Goal: Communication & Community: Answer question/provide support

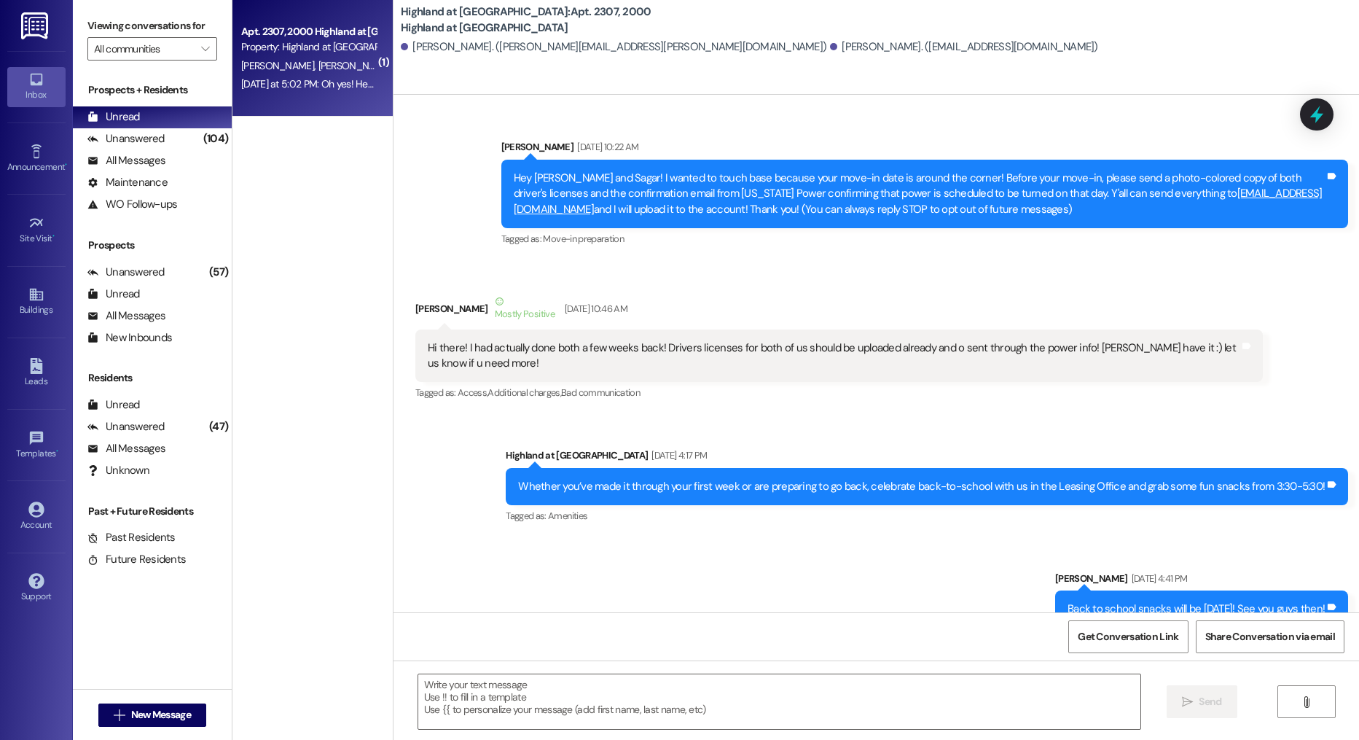
scroll to position [36519, 0]
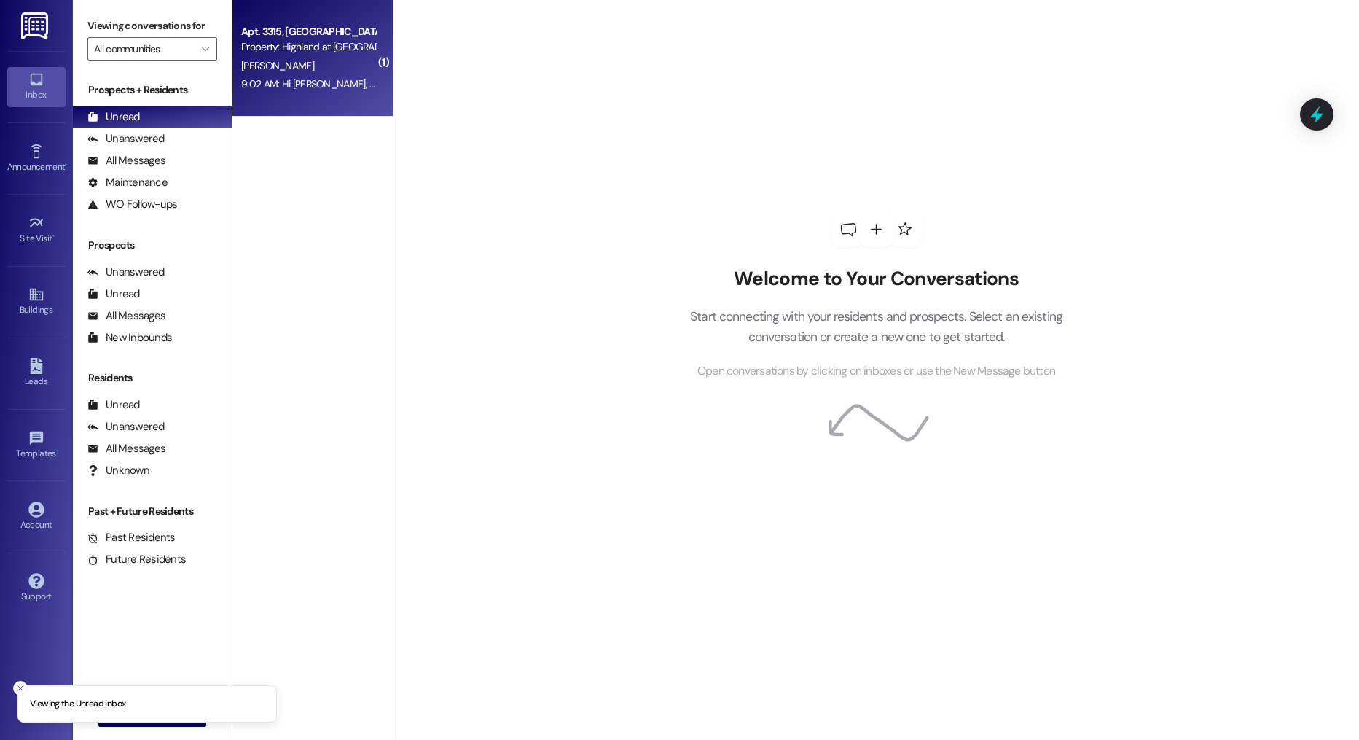
click at [308, 61] on div "[PERSON_NAME]" at bounding box center [309, 66] width 138 height 18
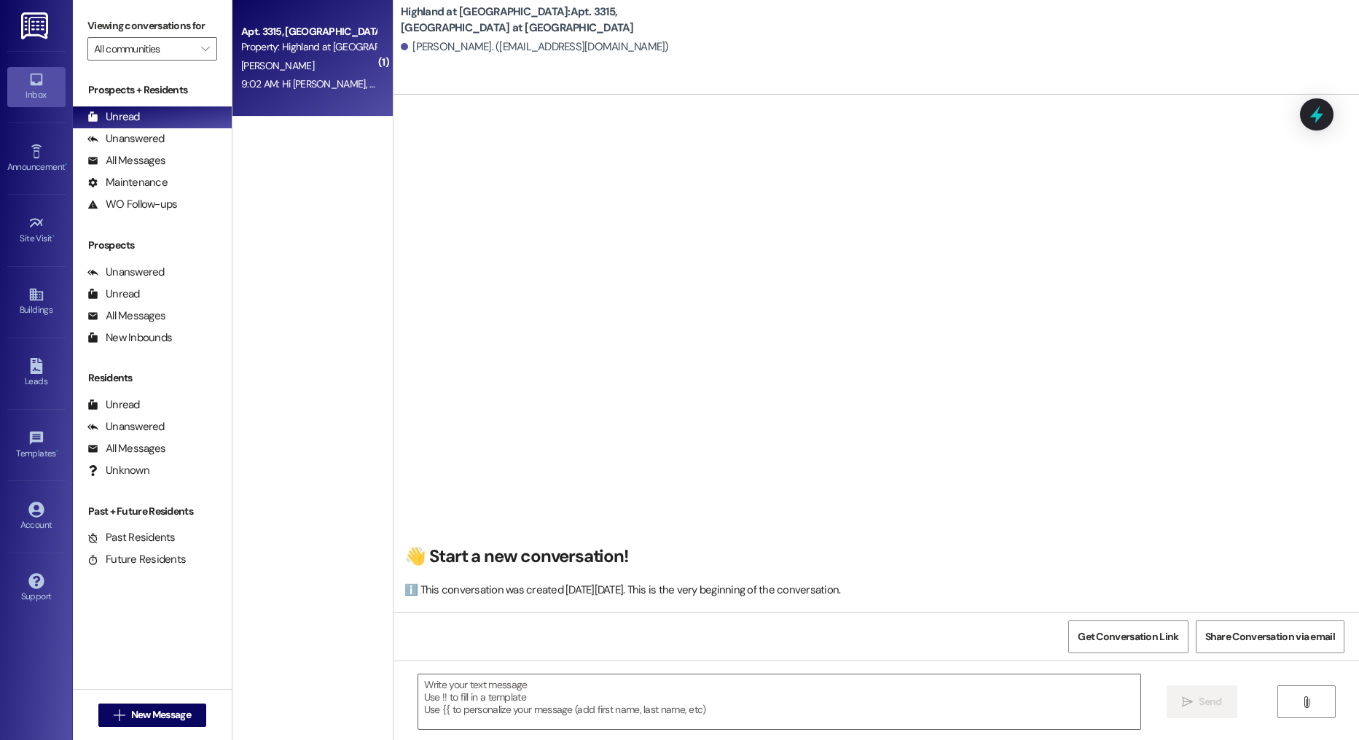
scroll to position [6574, 0]
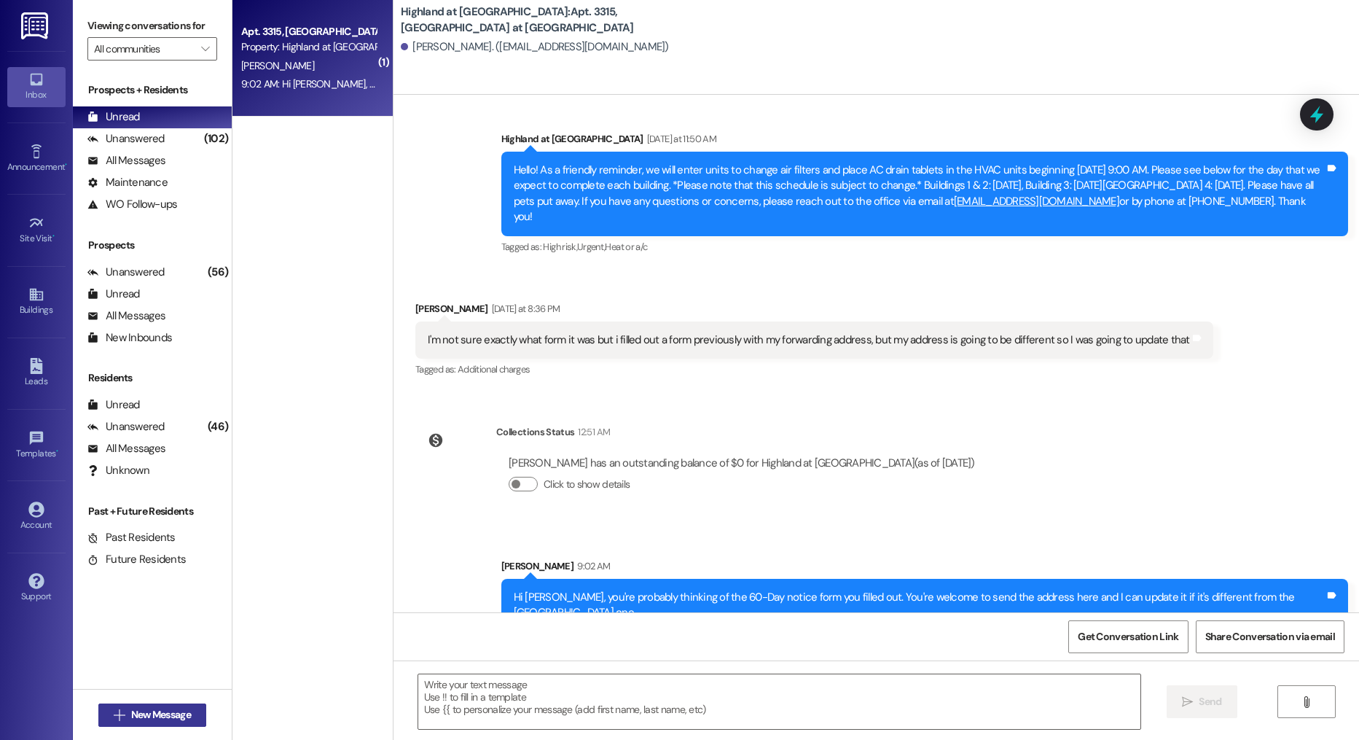
click at [166, 714] on span "New Message" at bounding box center [161, 714] width 60 height 15
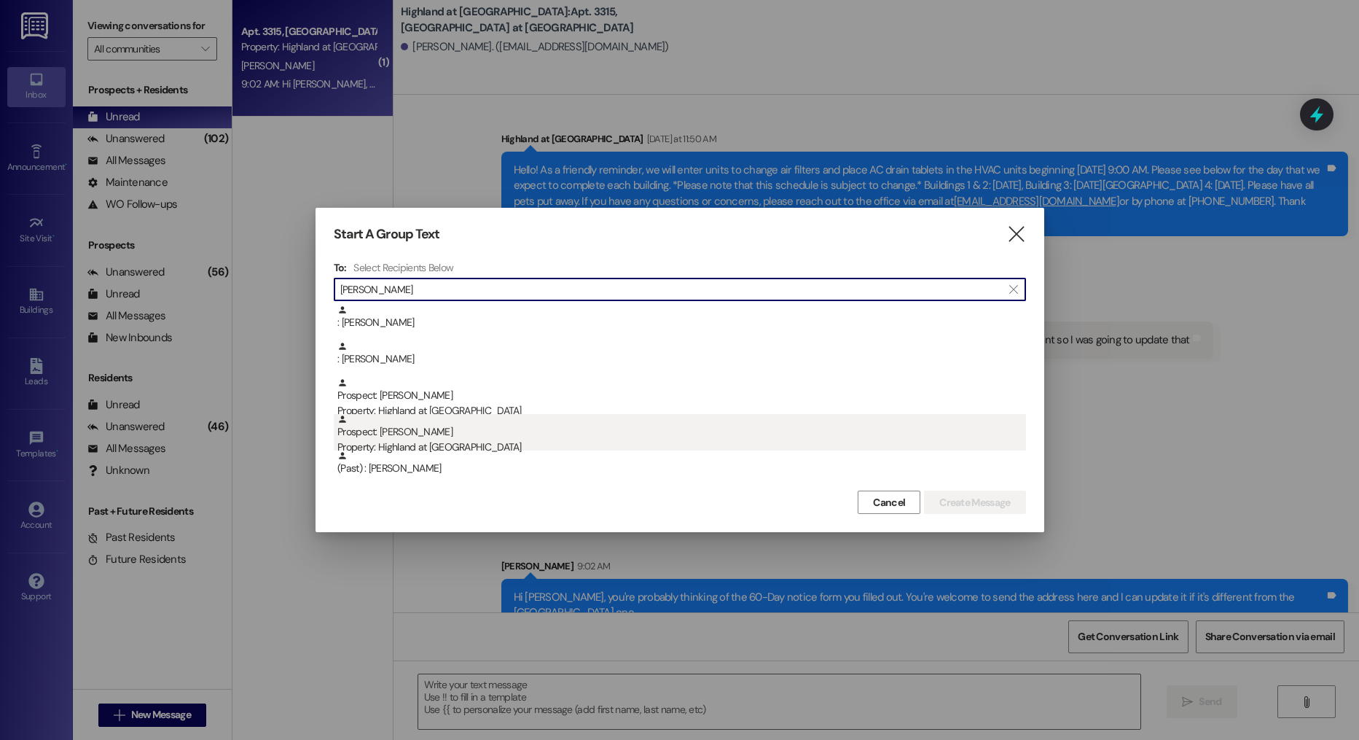
type input "[PERSON_NAME]"
click at [471, 447] on div "Property: Highland at [GEOGRAPHIC_DATA]" at bounding box center [681, 446] width 689 height 15
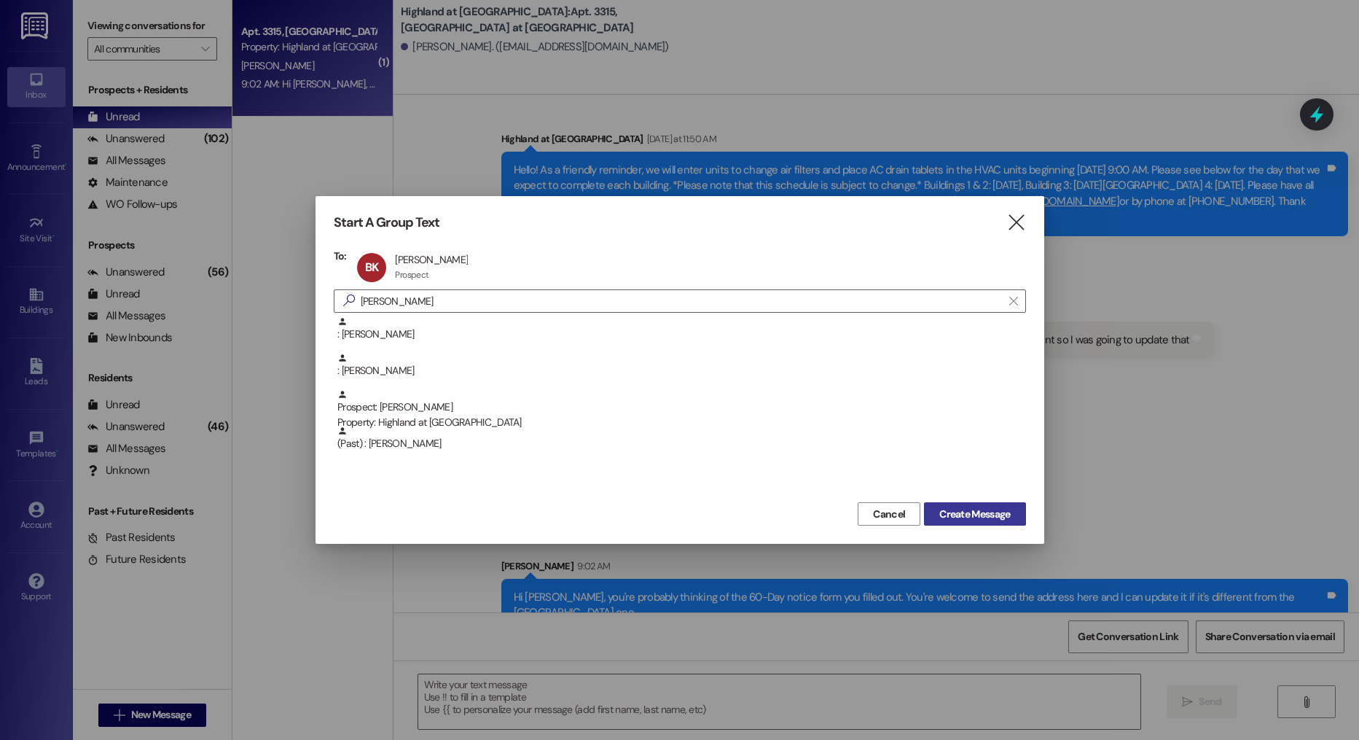
click at [939, 509] on span "Create Message" at bounding box center [974, 513] width 71 height 15
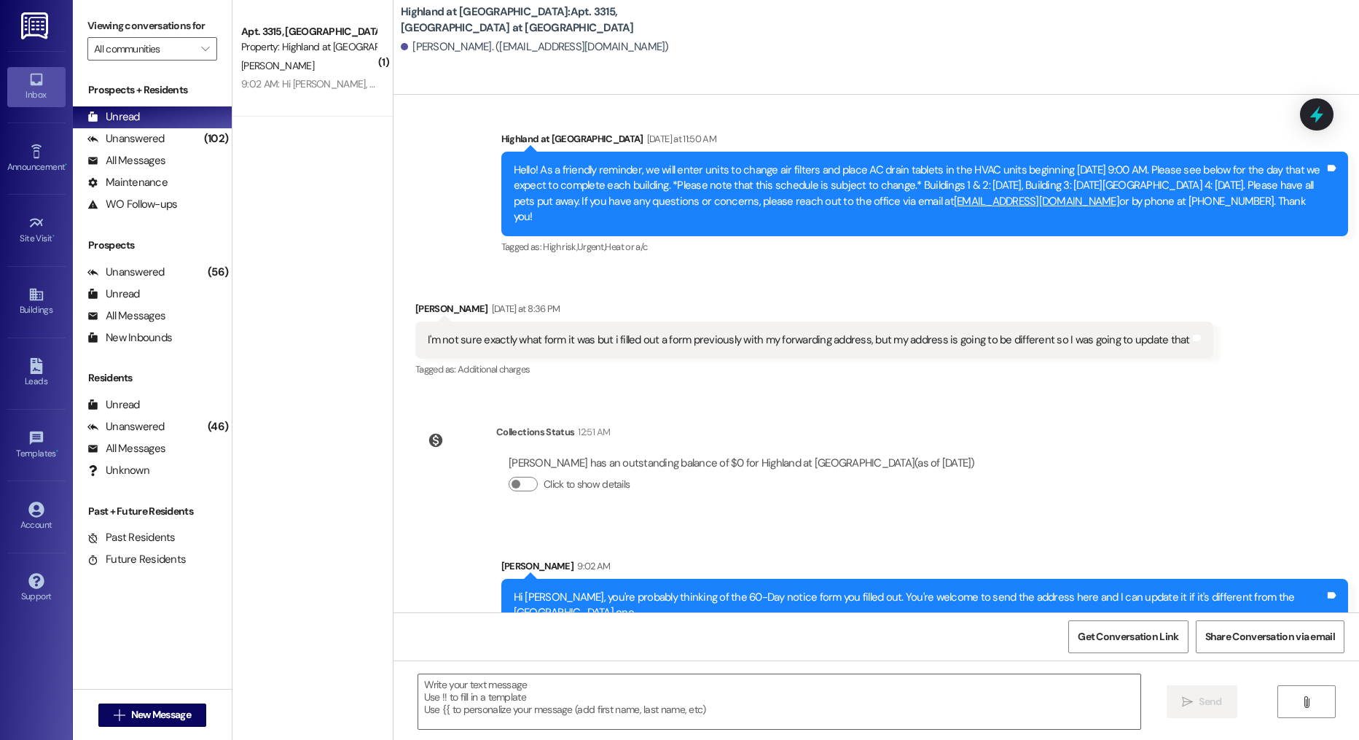
scroll to position [1707, 0]
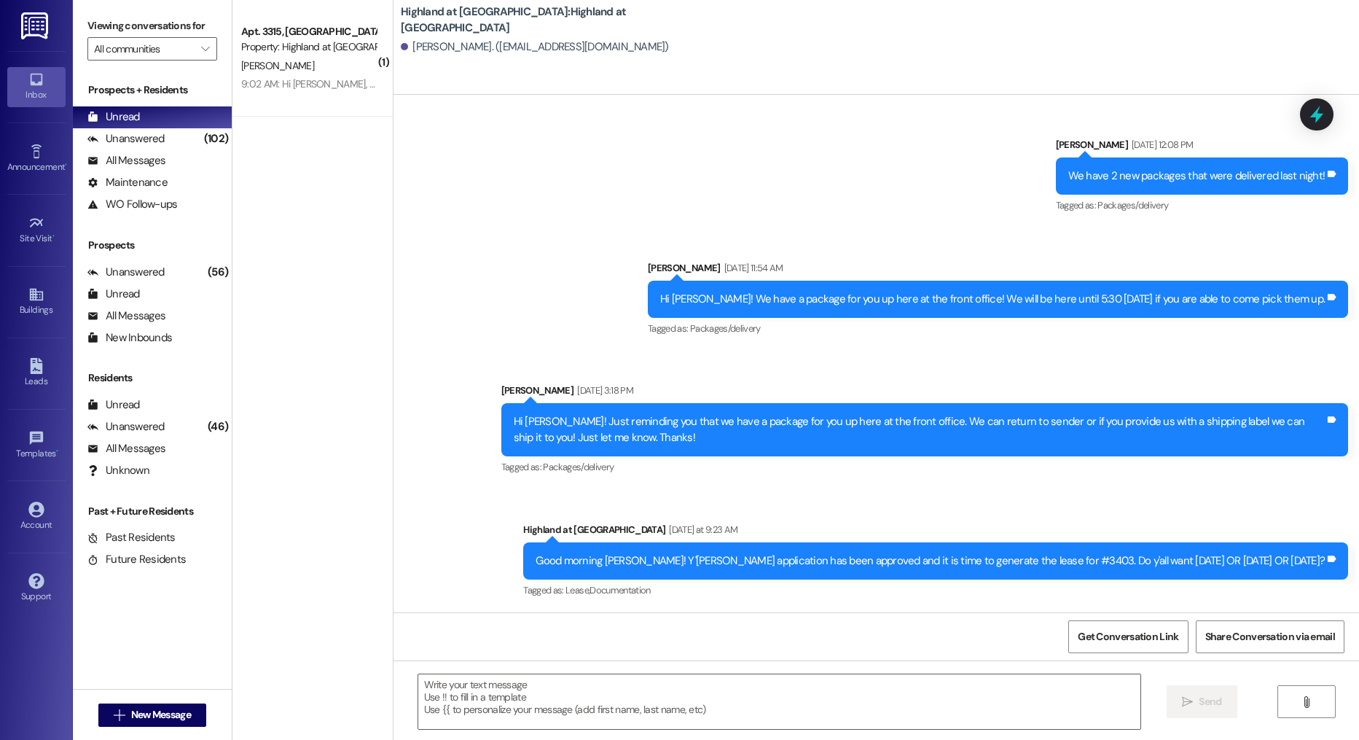
click at [611, 559] on div "Good morning [PERSON_NAME]! Y'[PERSON_NAME] application has been approved and i…" at bounding box center [930, 560] width 789 height 15
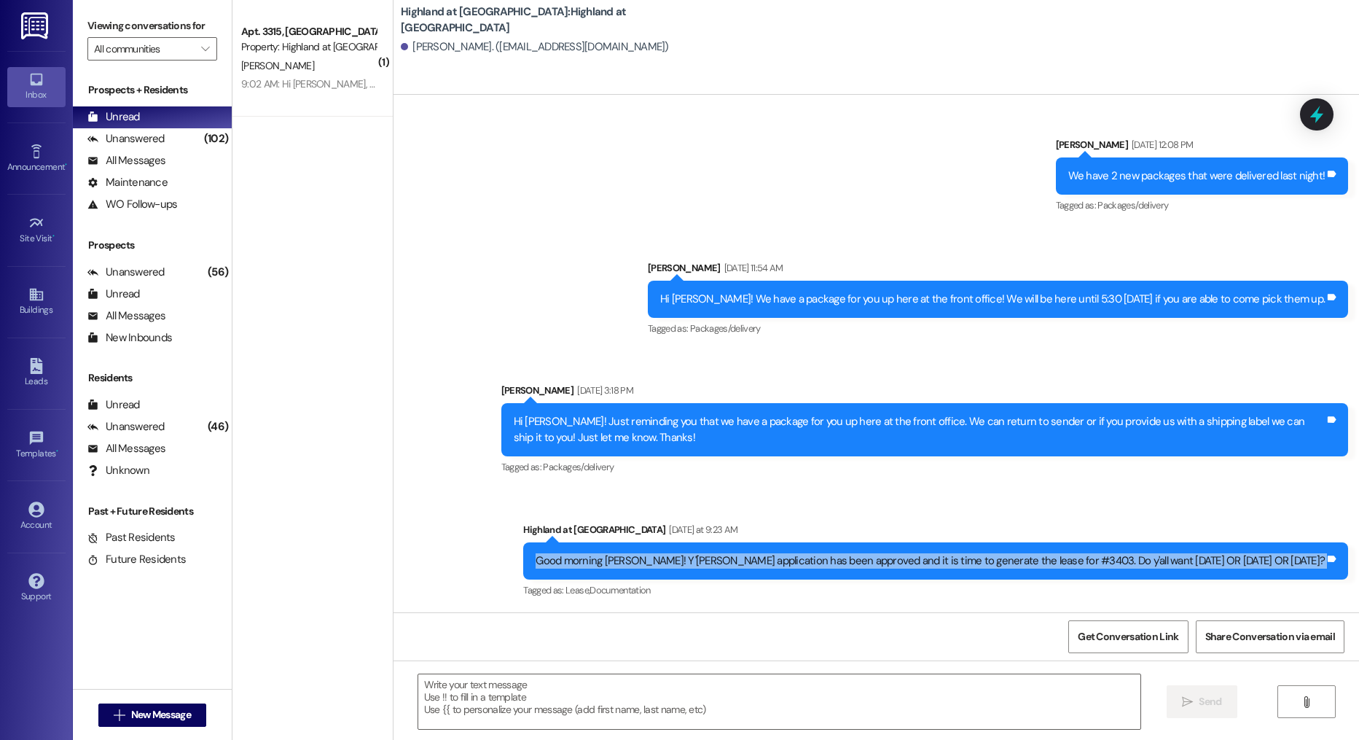
click at [611, 559] on div "Good morning [PERSON_NAME]! Y'[PERSON_NAME] application has been approved and i…" at bounding box center [930, 560] width 789 height 15
copy div "Good morning [PERSON_NAME]! Y'[PERSON_NAME] application has been approved and i…"
click at [141, 713] on span "New Message" at bounding box center [161, 714] width 60 height 15
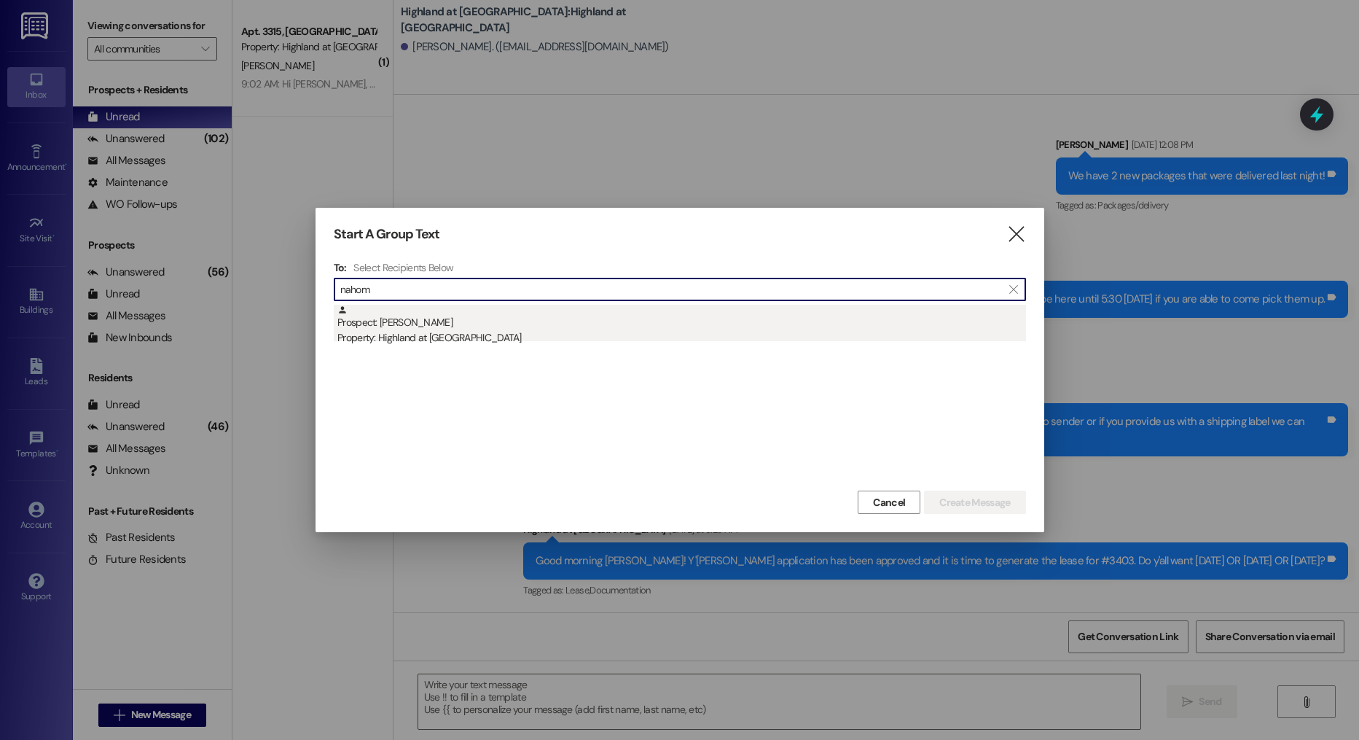
type input "nahom"
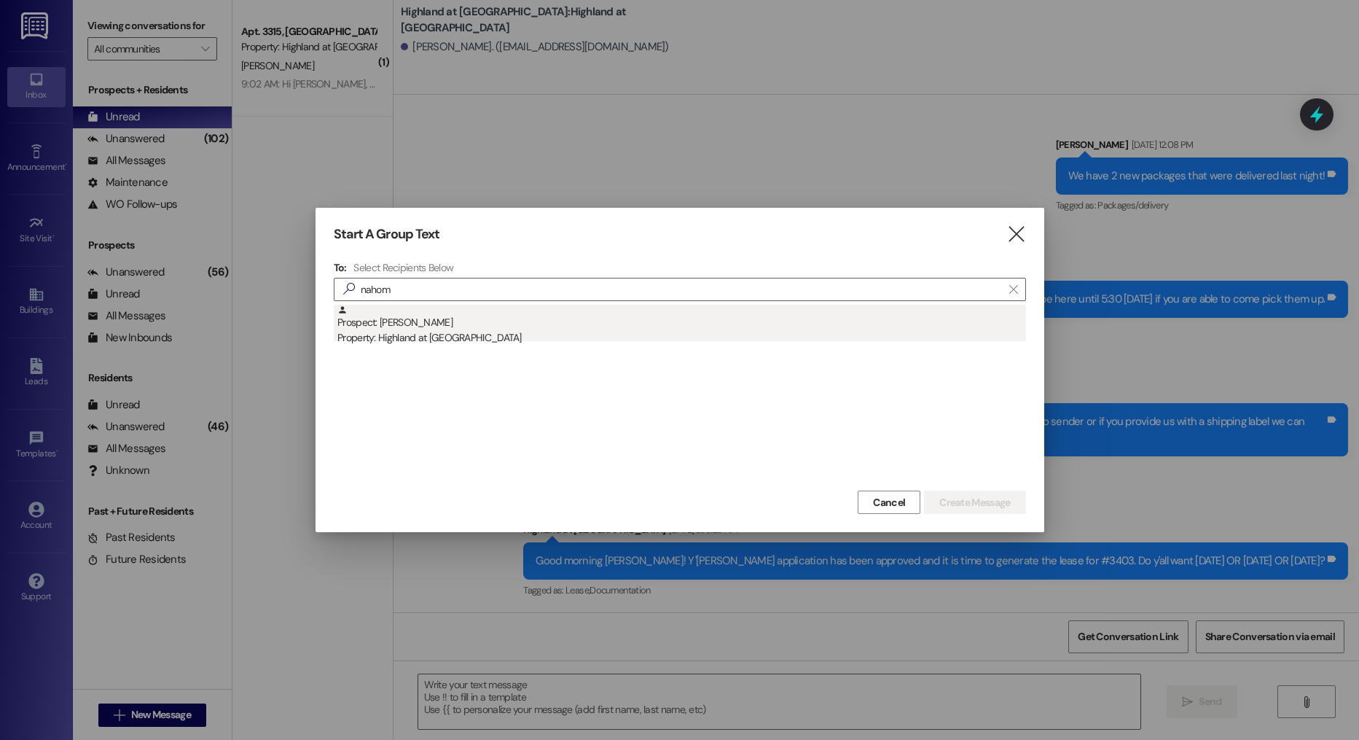
click at [605, 320] on div "Prospect: [PERSON_NAME] Property: Highland at [GEOGRAPHIC_DATA]" at bounding box center [681, 326] width 689 height 42
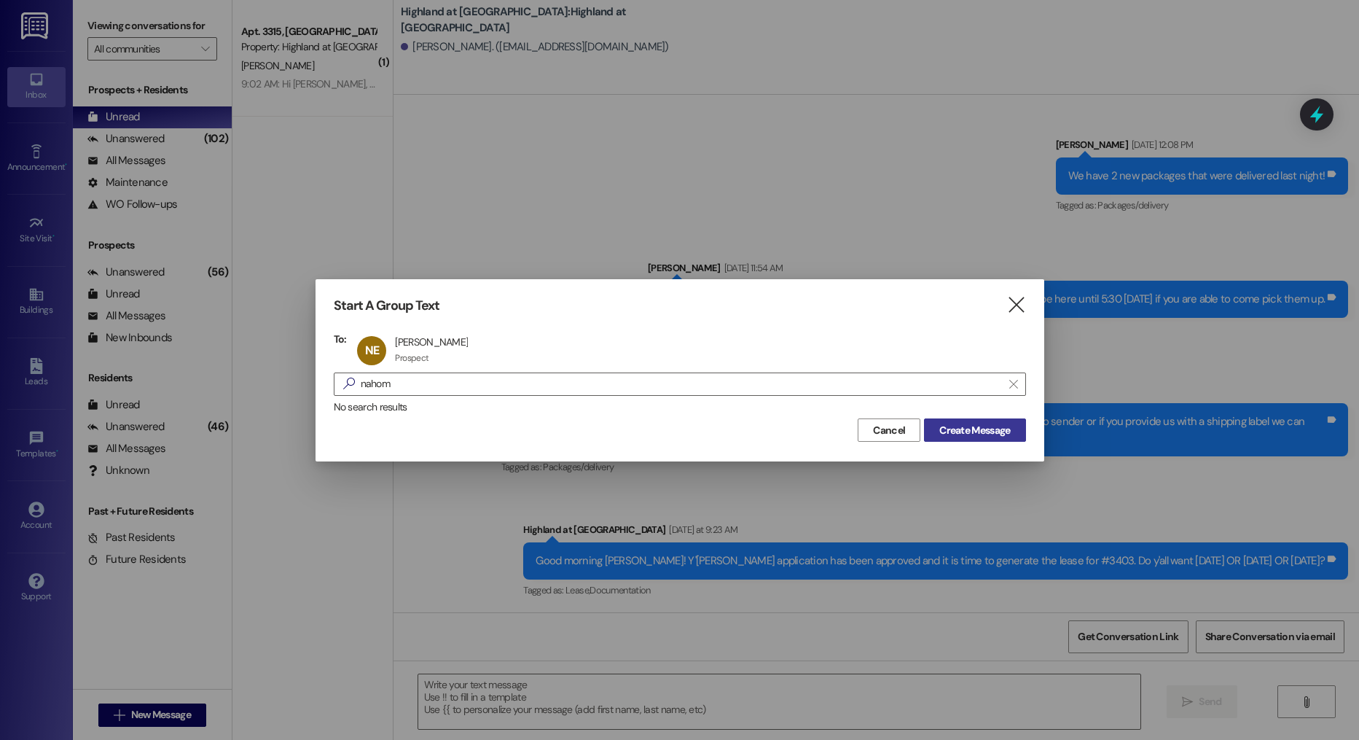
click at [992, 437] on button "Create Message" at bounding box center [974, 429] width 101 height 23
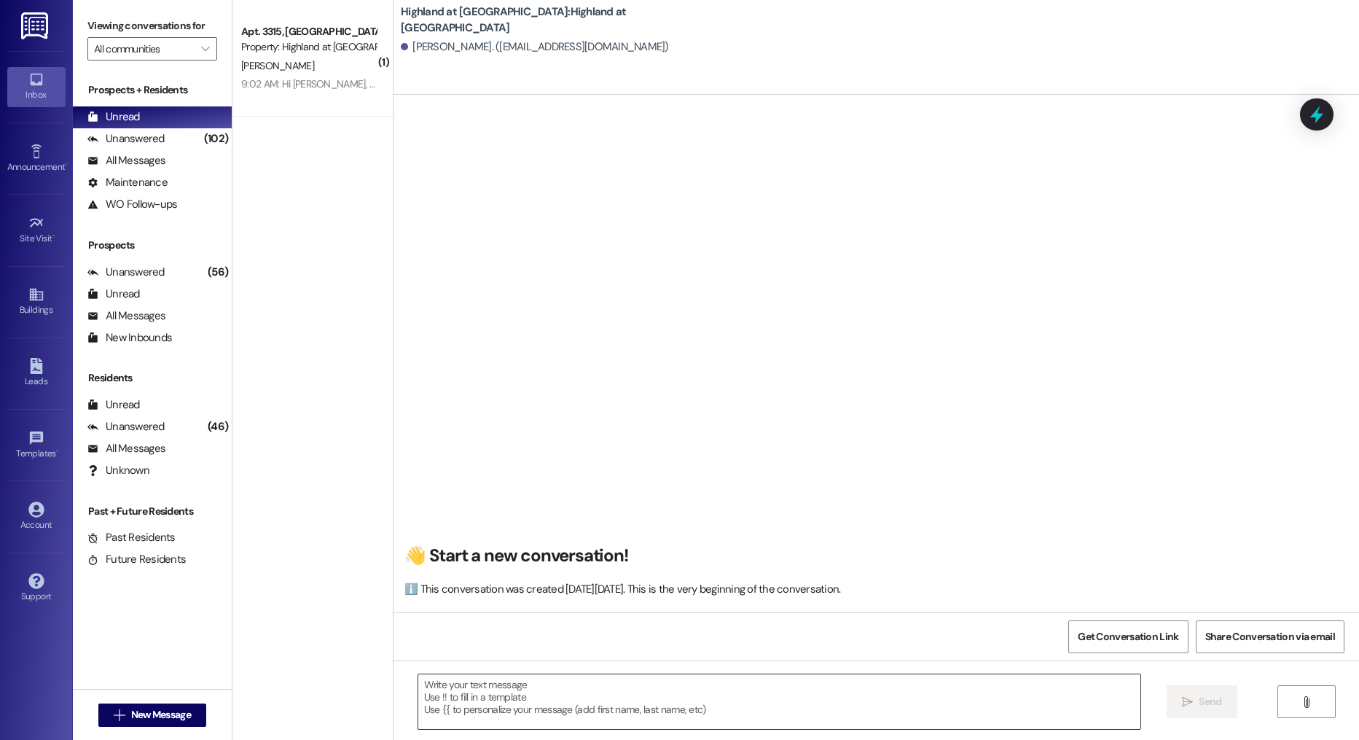
scroll to position [1, 0]
click at [487, 686] on textarea at bounding box center [779, 701] width 723 height 55
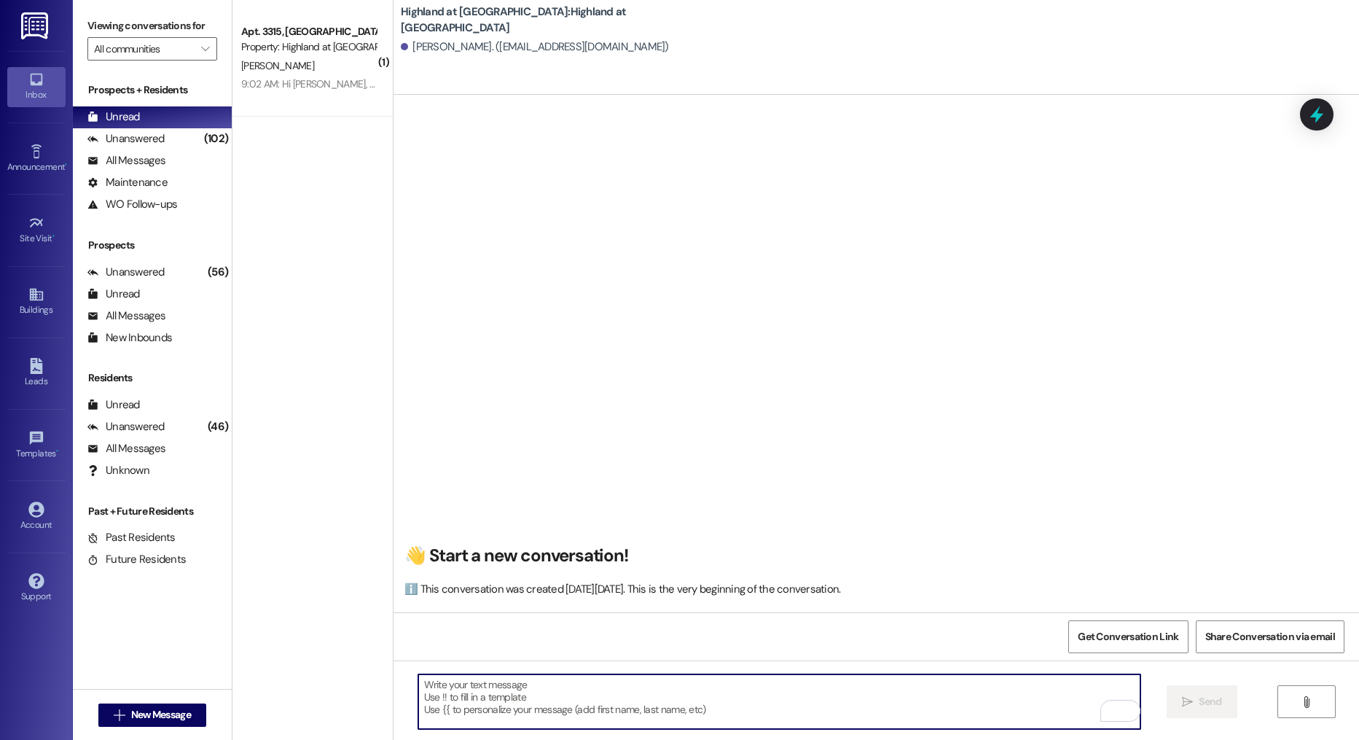
paste textarea "Good morning [PERSON_NAME]! Y'[PERSON_NAME] application has been approved and i…"
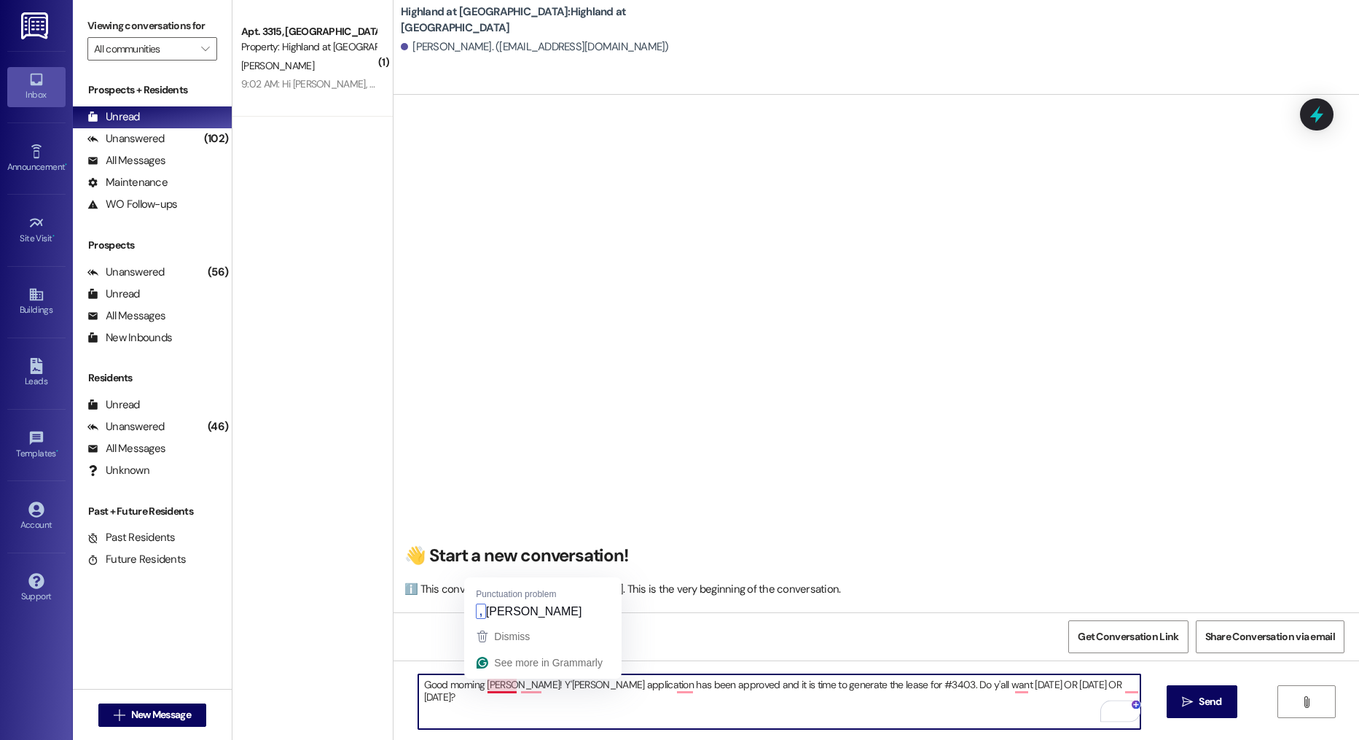
click at [483, 685] on textarea "Good morning [PERSON_NAME]! Y'[PERSON_NAME] application has been approved and i…" at bounding box center [779, 701] width 723 height 55
click at [514, 683] on textarea "Good morning [PERSON_NAME]! Y'[PERSON_NAME] application has been approved and i…" at bounding box center [779, 701] width 723 height 55
click at [520, 684] on textarea "Good morning [PERSON_NAME]! Y'[PERSON_NAME] application has been approved and i…" at bounding box center [779, 701] width 723 height 55
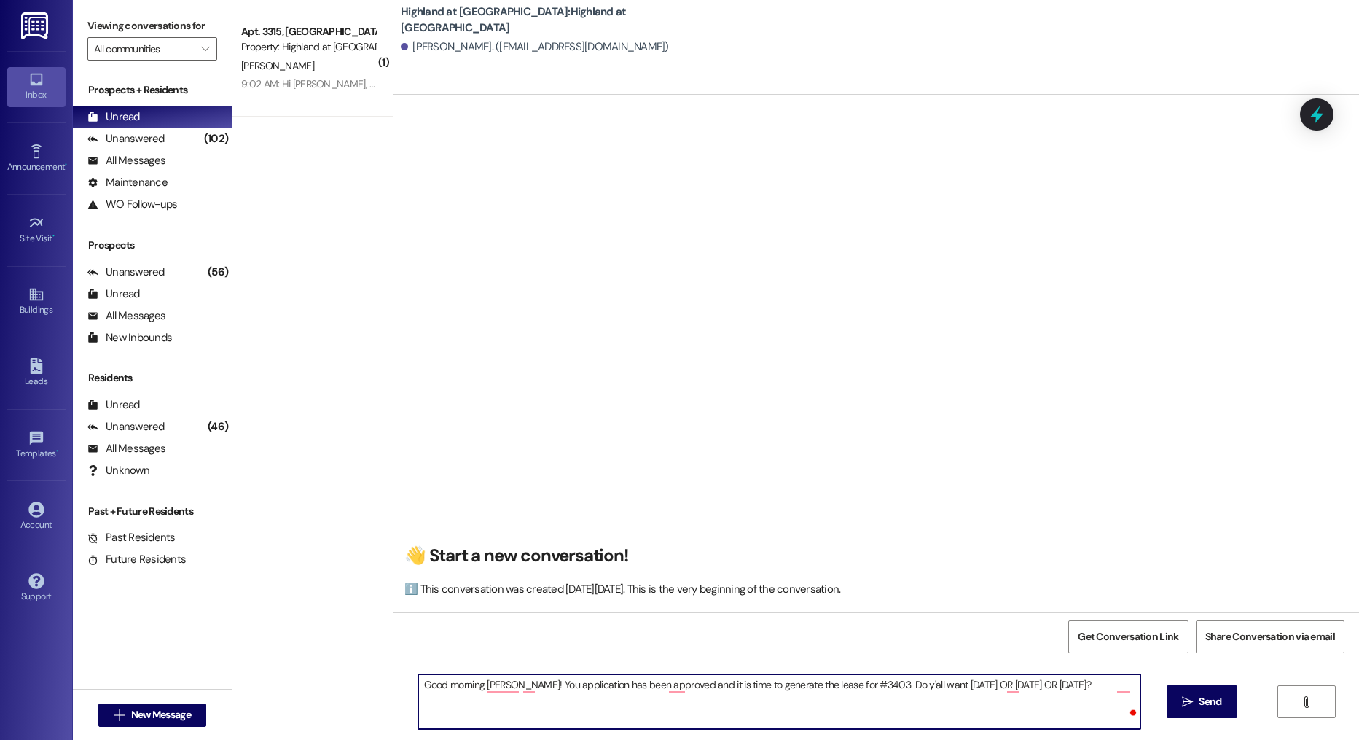
type textarea "Good morning [PERSON_NAME]! Your application has been approved and it is time t…"
click at [686, 702] on textarea "Good morning [PERSON_NAME]! Your application has been approved and it is time t…" at bounding box center [779, 701] width 723 height 55
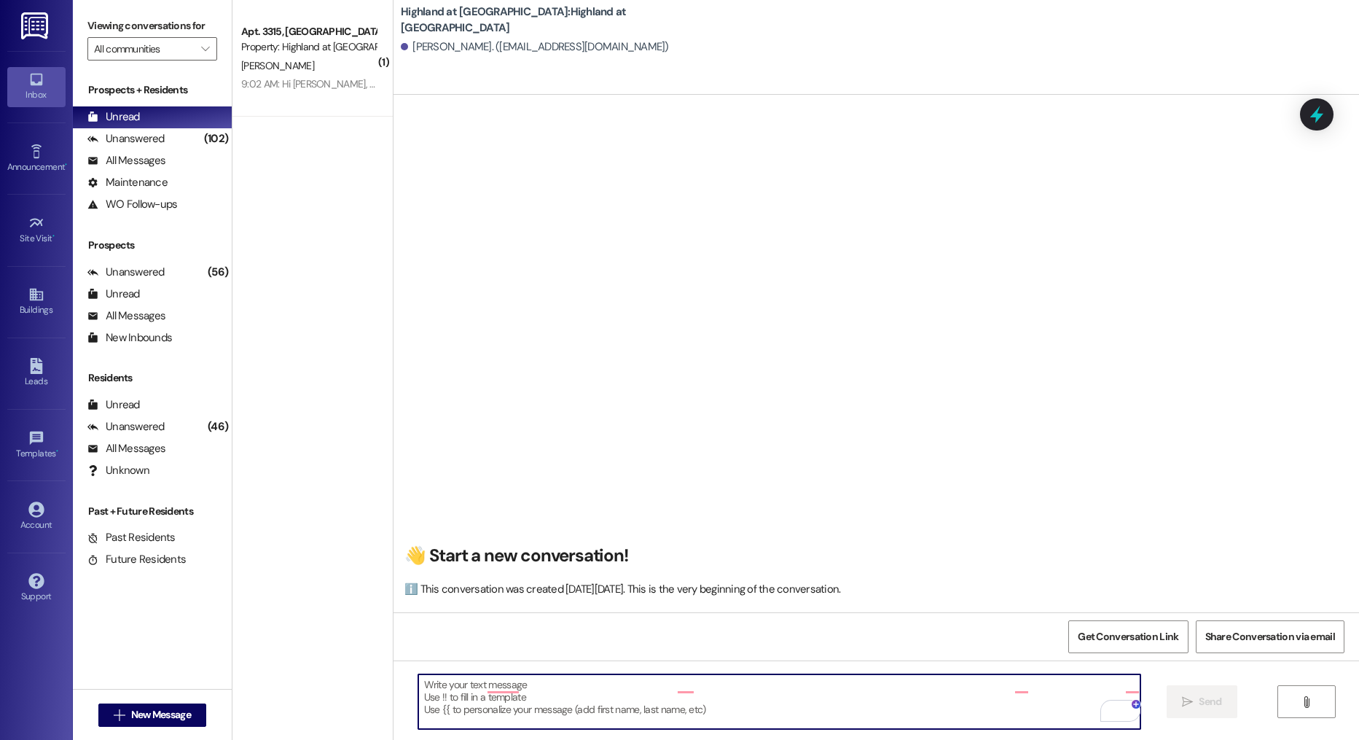
scroll to position [0, 0]
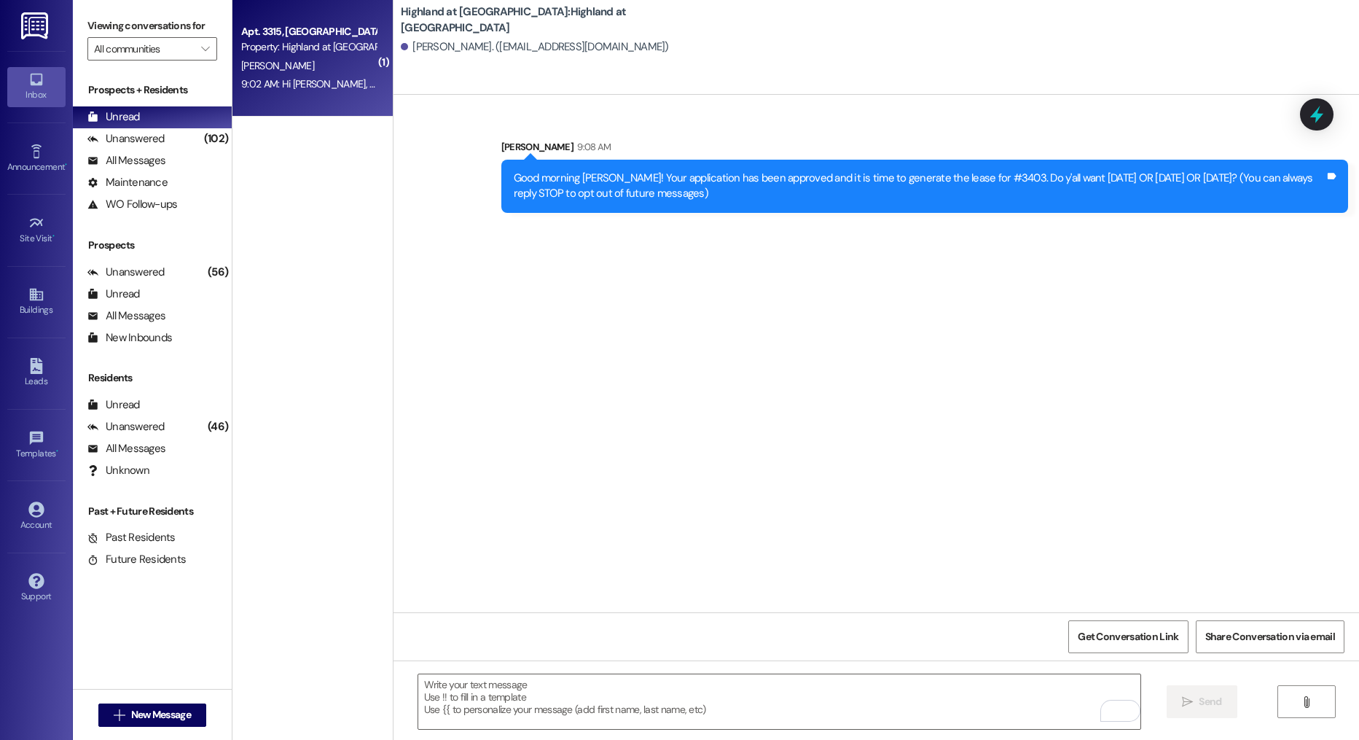
click at [314, 44] on div "Property: Highland at [GEOGRAPHIC_DATA]" at bounding box center [308, 46] width 135 height 15
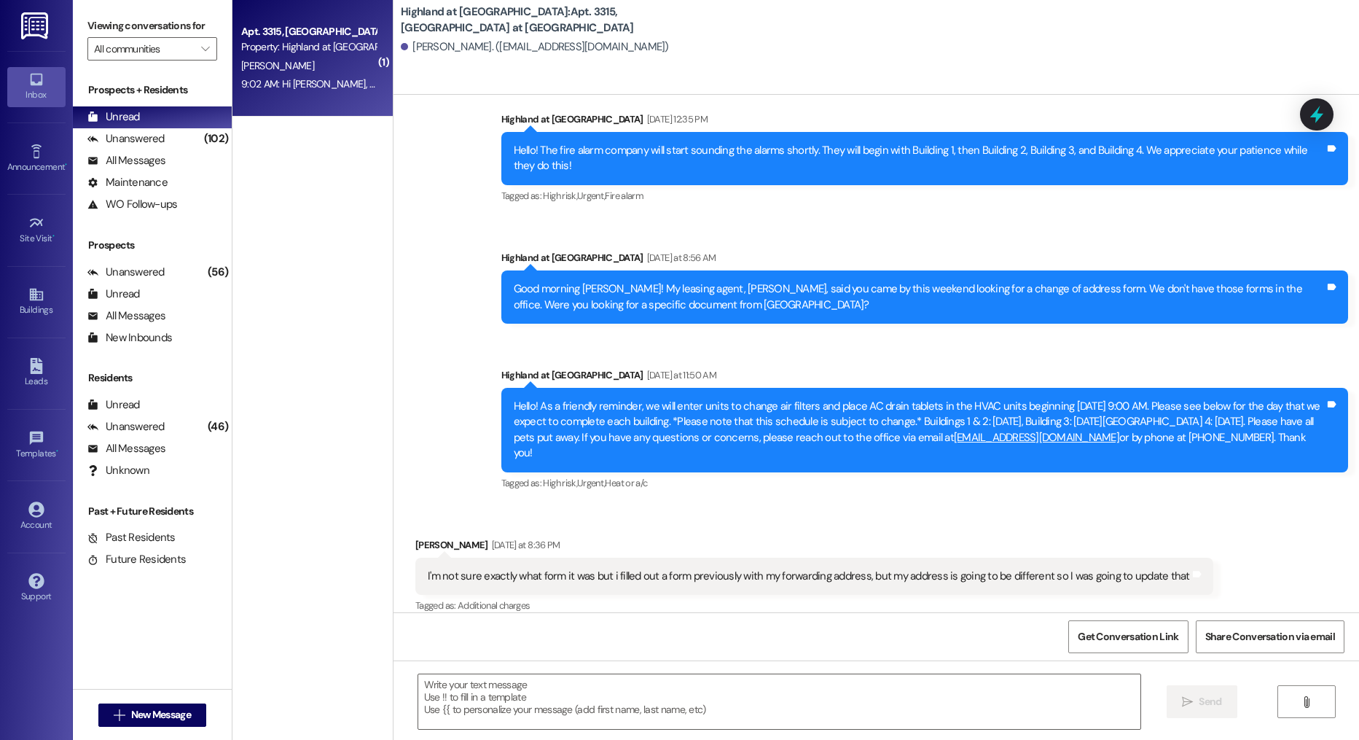
scroll to position [6574, 0]
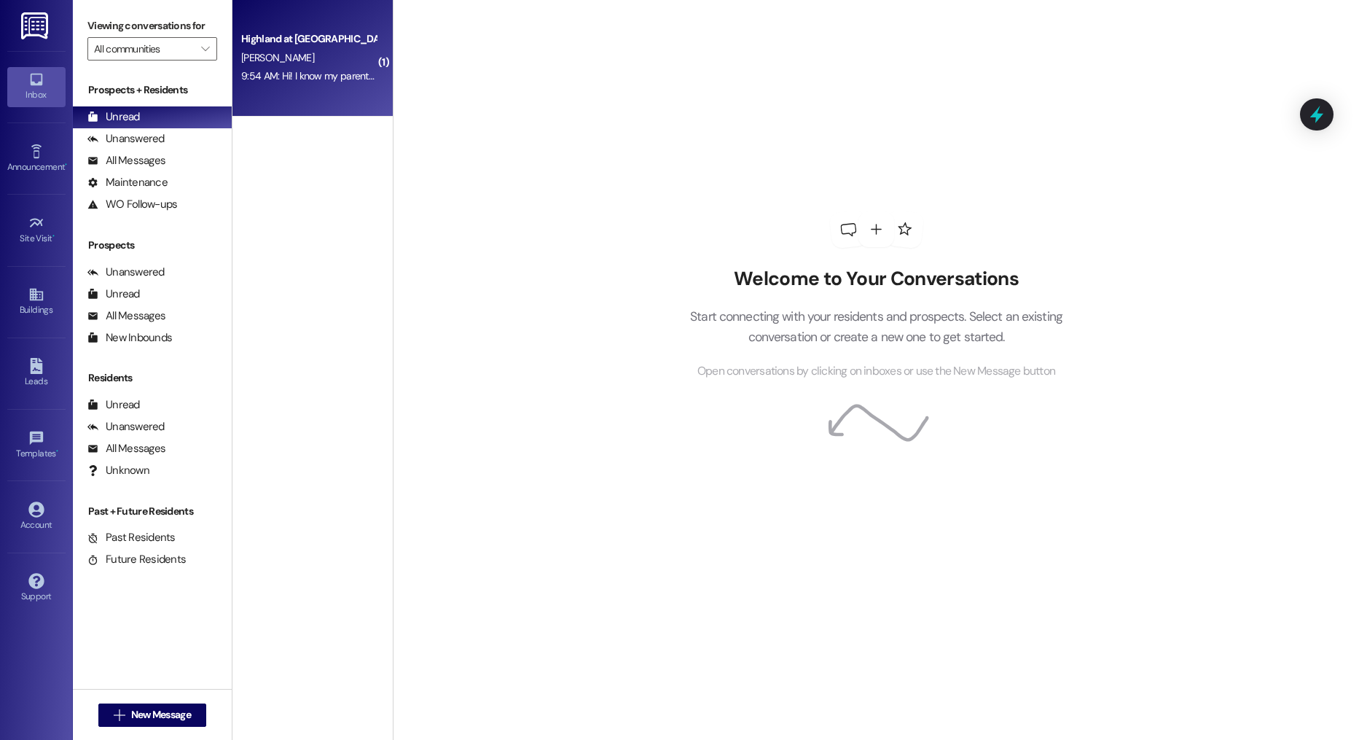
click at [246, 87] on div "Highland at [GEOGRAPHIC_DATA] [PERSON_NAME] 9:54 AM: Hi! I know my parents have…" at bounding box center [312, 58] width 160 height 117
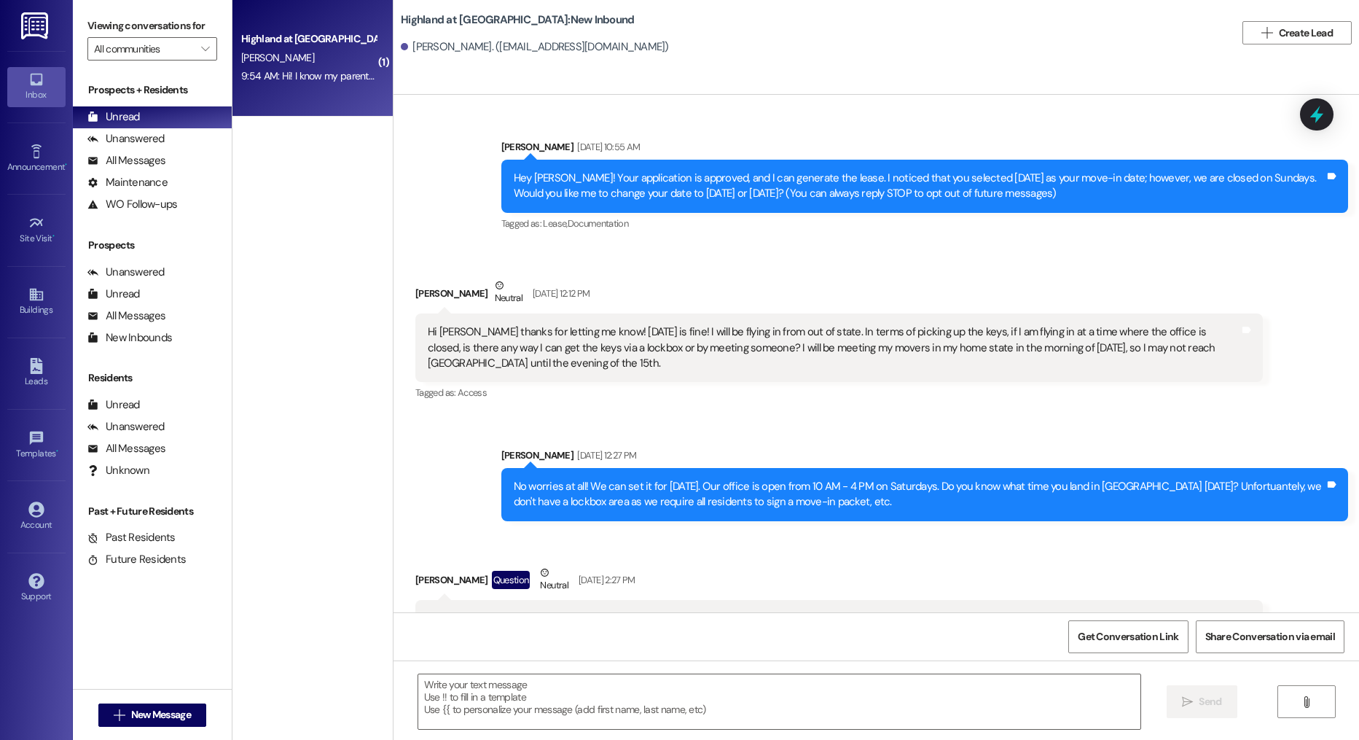
scroll to position [16811, 0]
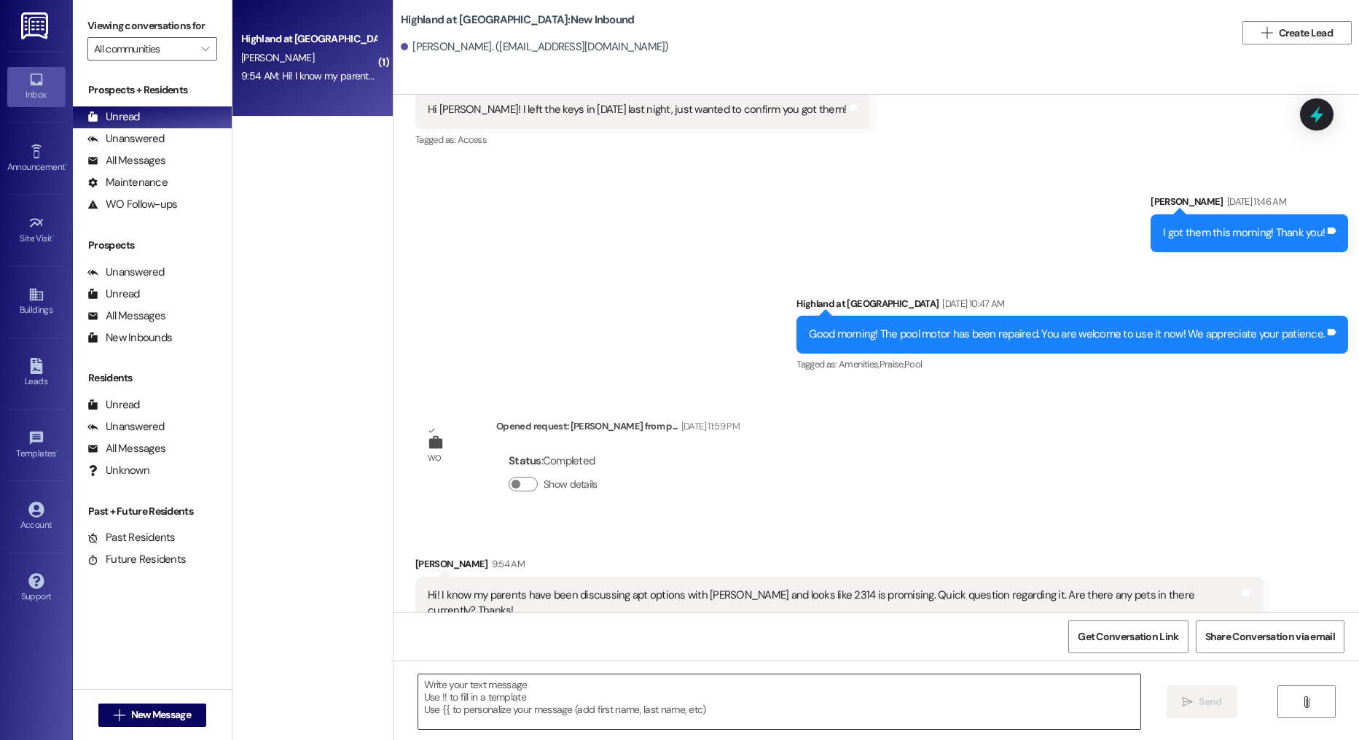
click at [606, 681] on textarea at bounding box center [779, 701] width 723 height 55
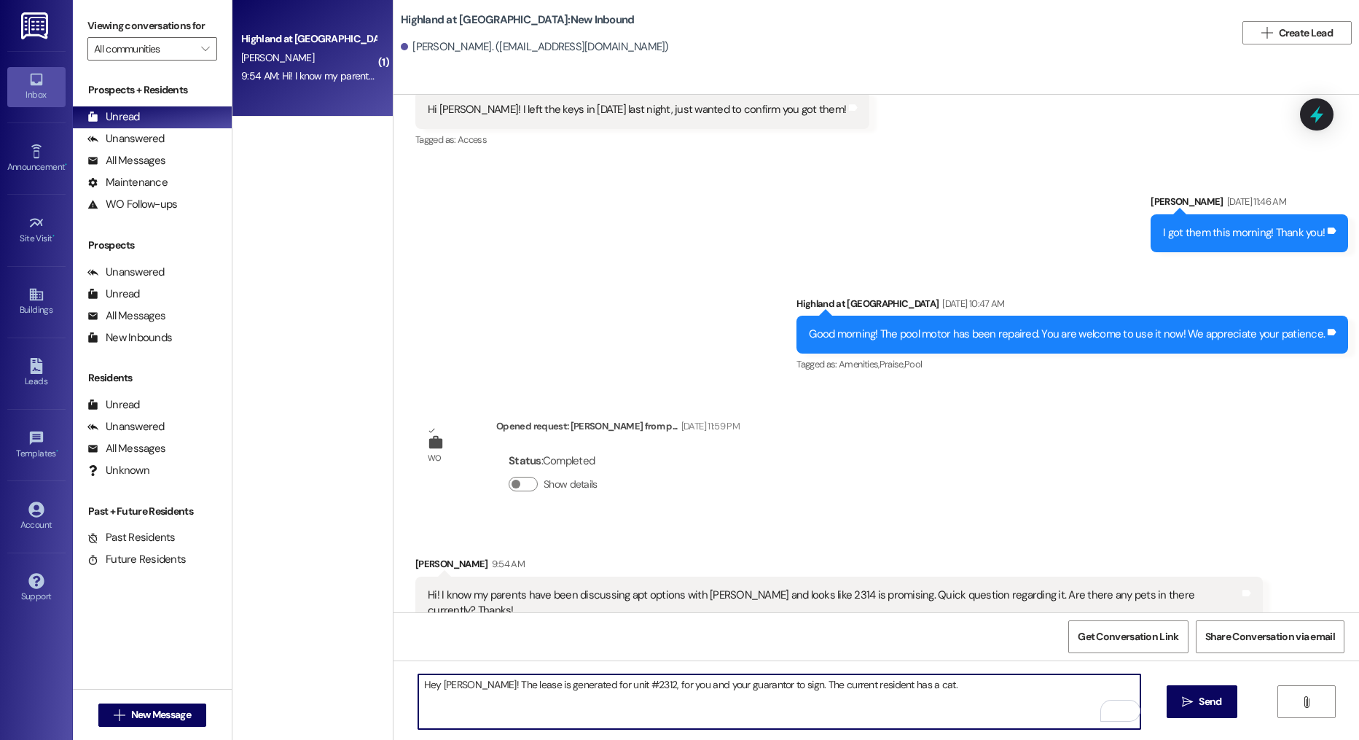
type textarea "Hey Omsai! The lease is generated for unit #2312, for you and your guarantor to…"
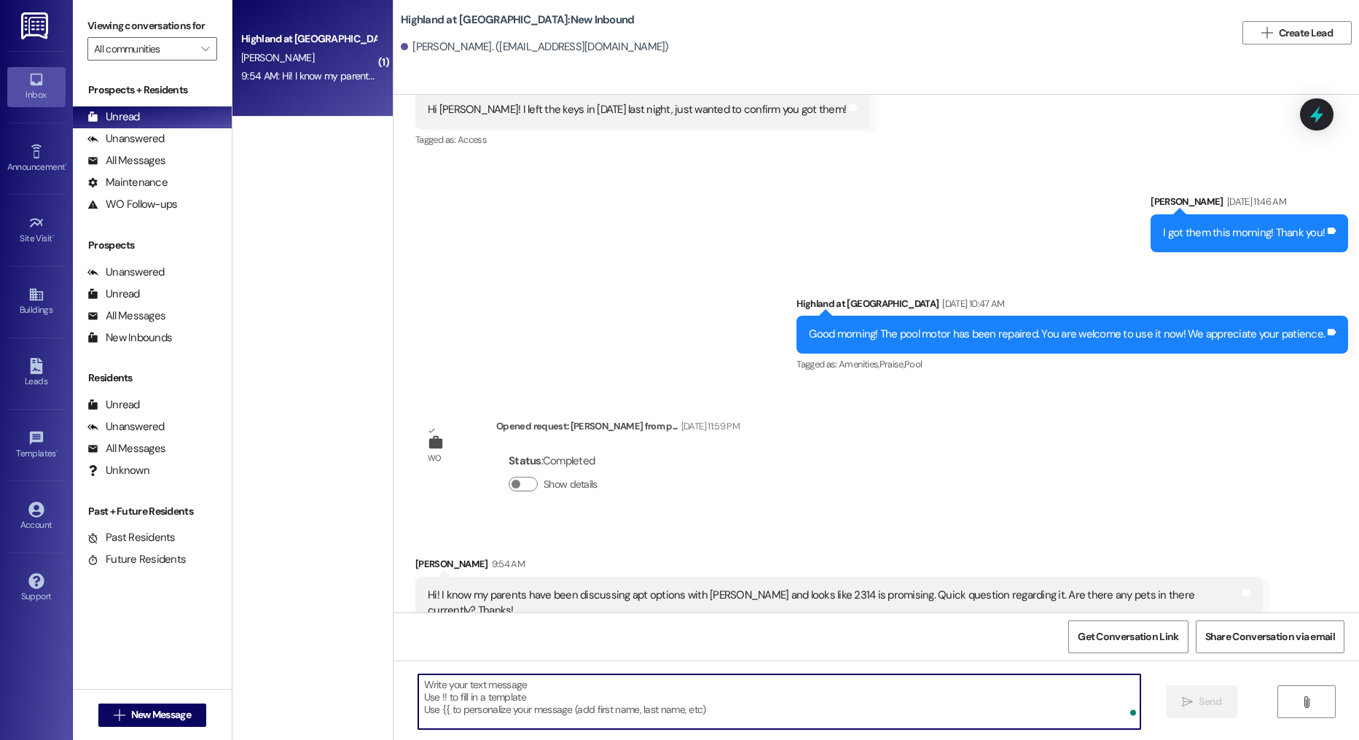
scroll to position [16811, 0]
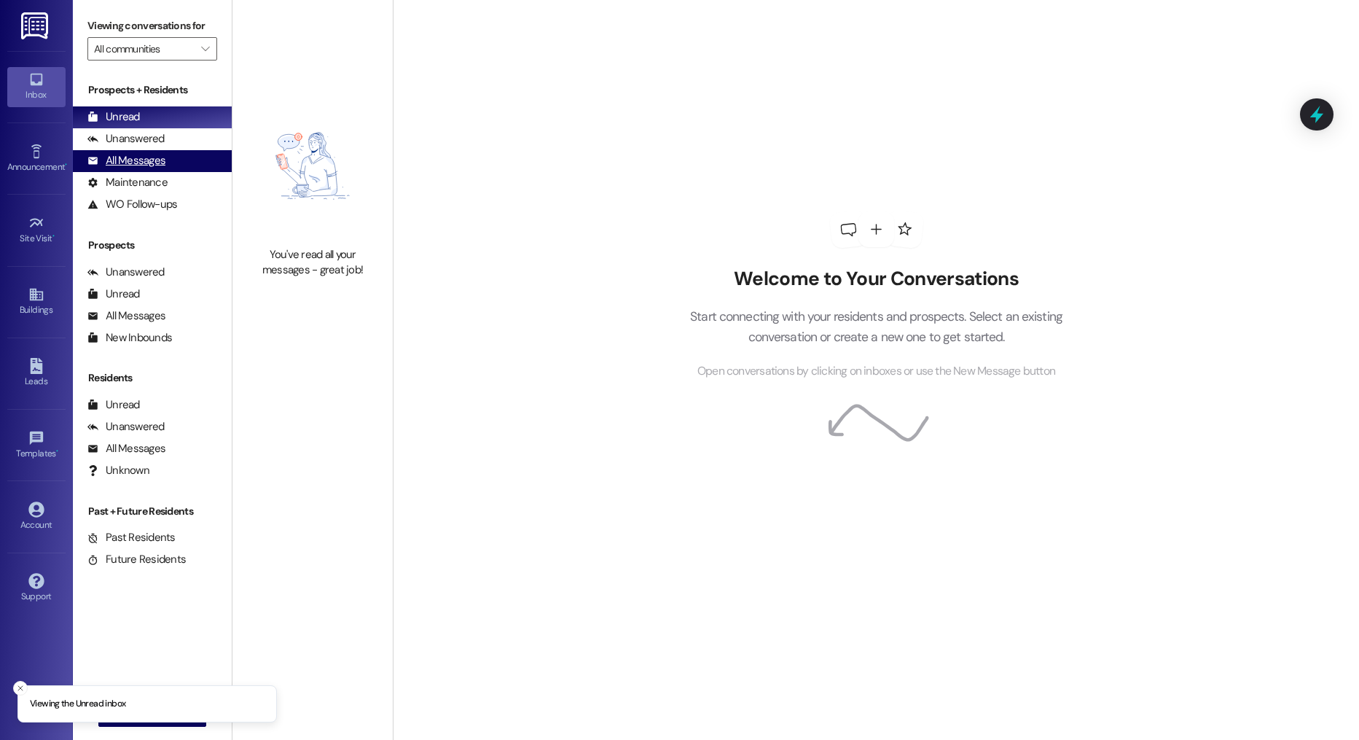
click at [160, 160] on div "All Messages" at bounding box center [126, 160] width 78 height 15
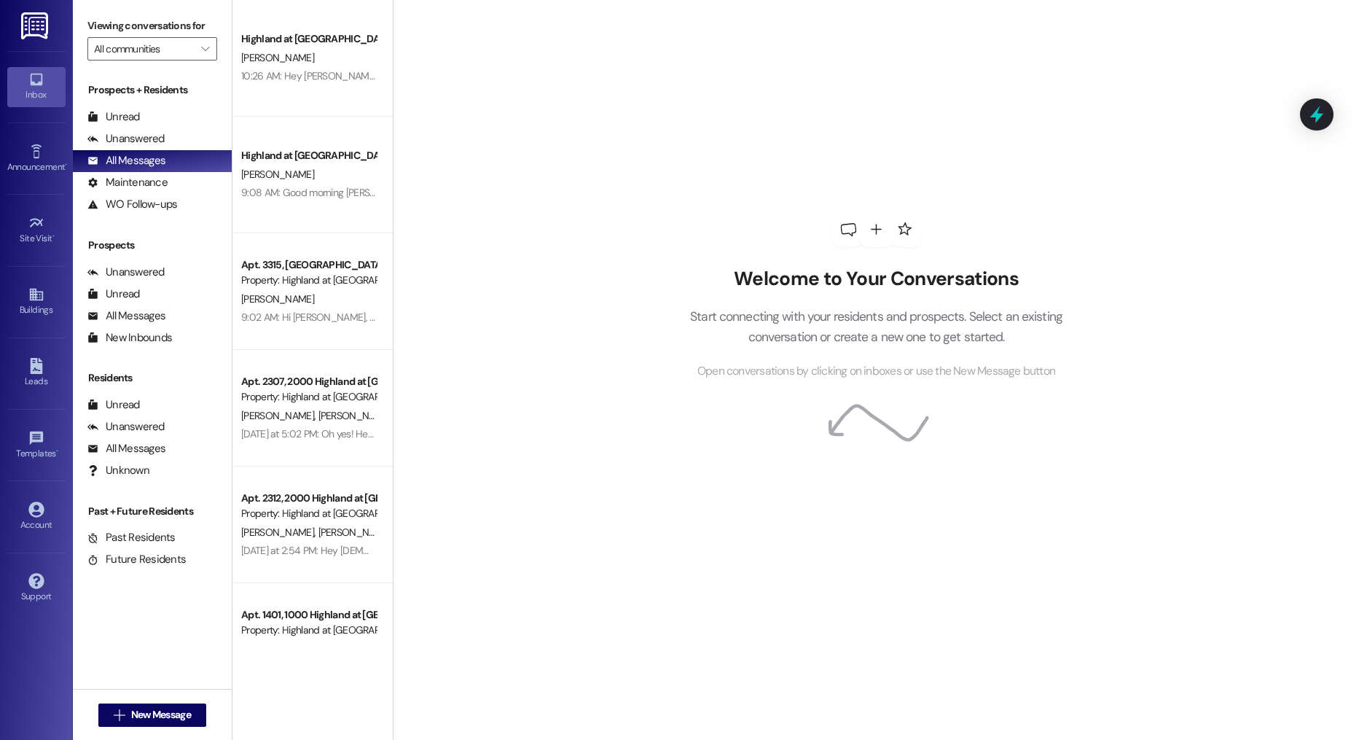
click at [399, 63] on div "Welcome to Your Conversations Start connecting with your residents and prospect…" at bounding box center [876, 370] width 966 height 740
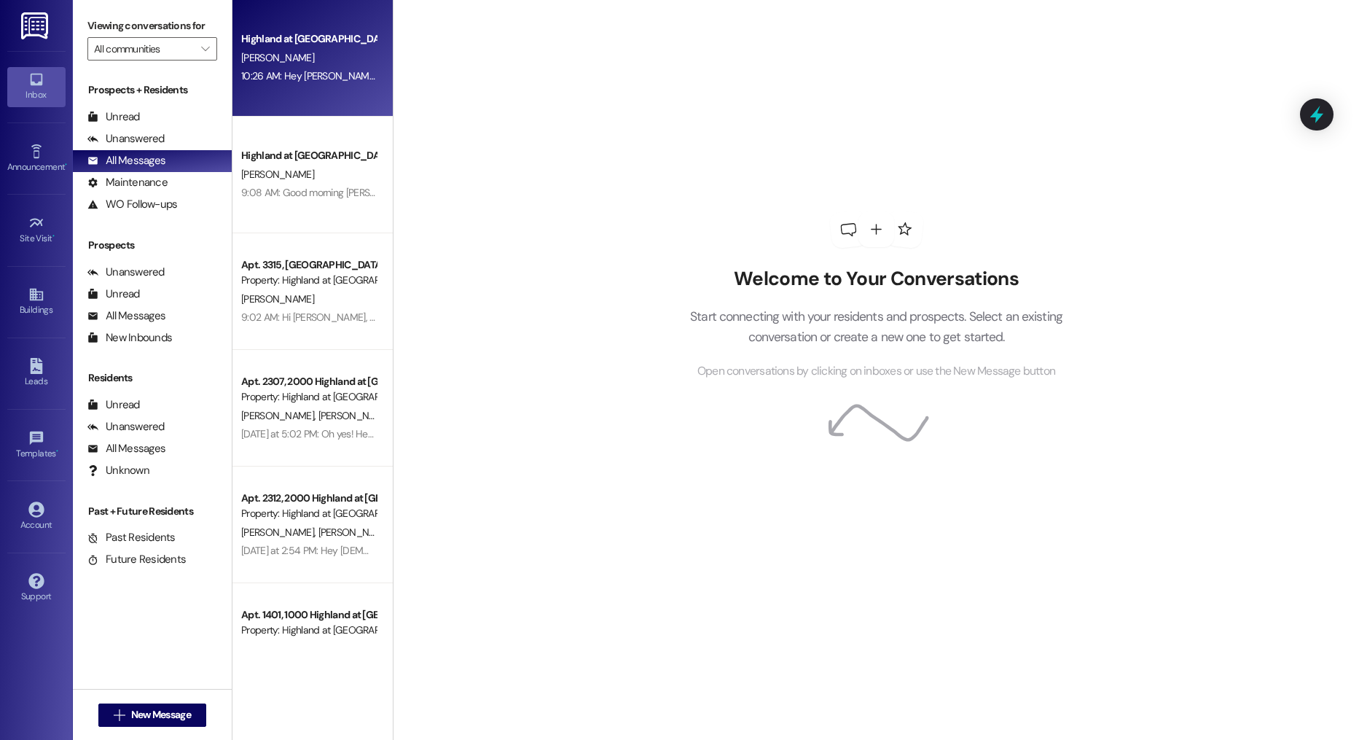
click at [345, 74] on div "10:26 AM: Hey Omsai! The lease is generated for unit #2312, for you and your gu…" at bounding box center [529, 75] width 577 height 13
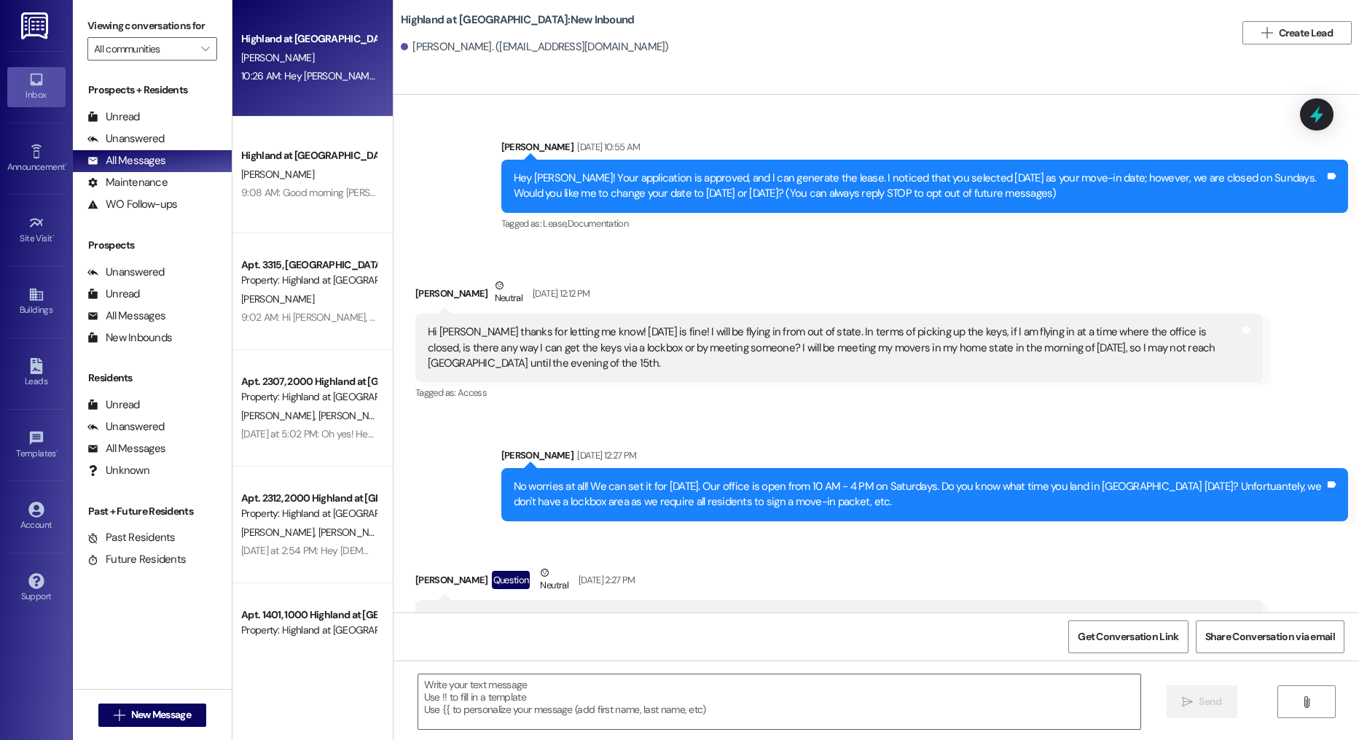
scroll to position [16934, 0]
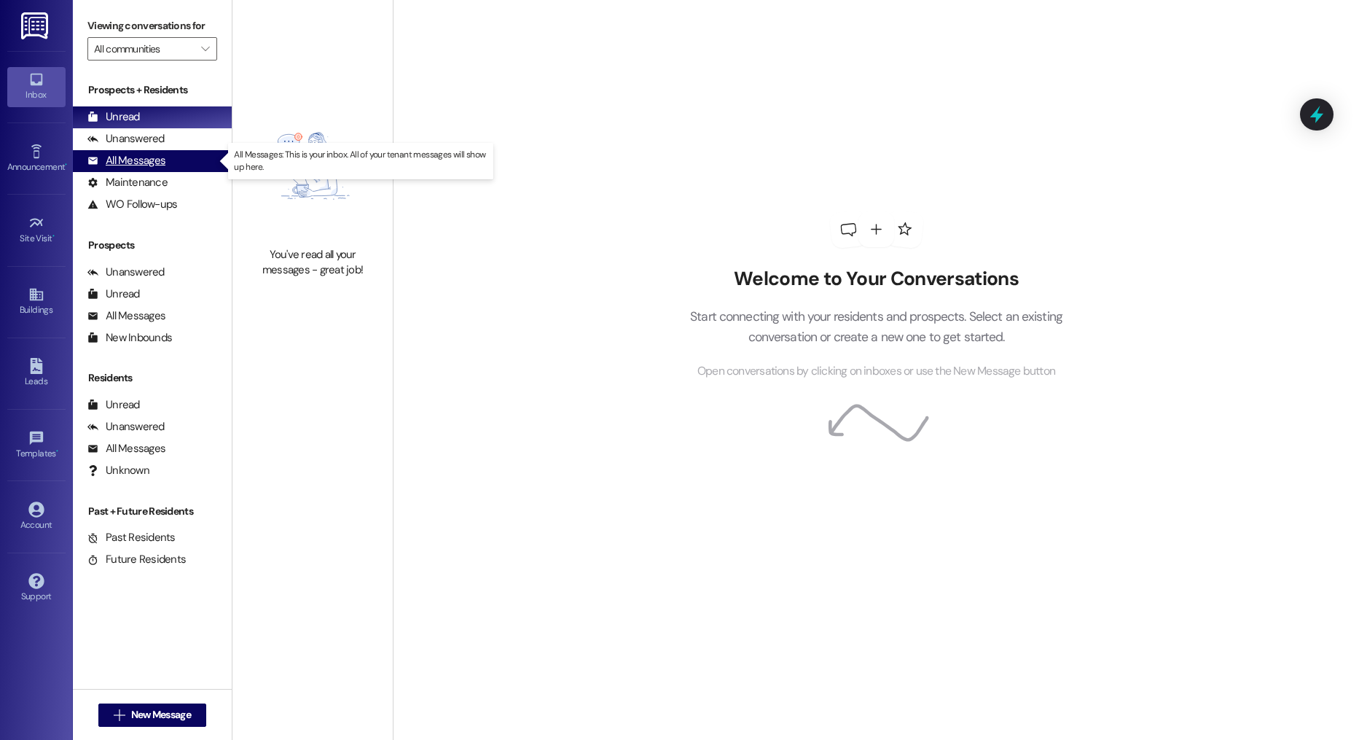
click at [108, 163] on div "All Messages" at bounding box center [126, 160] width 78 height 15
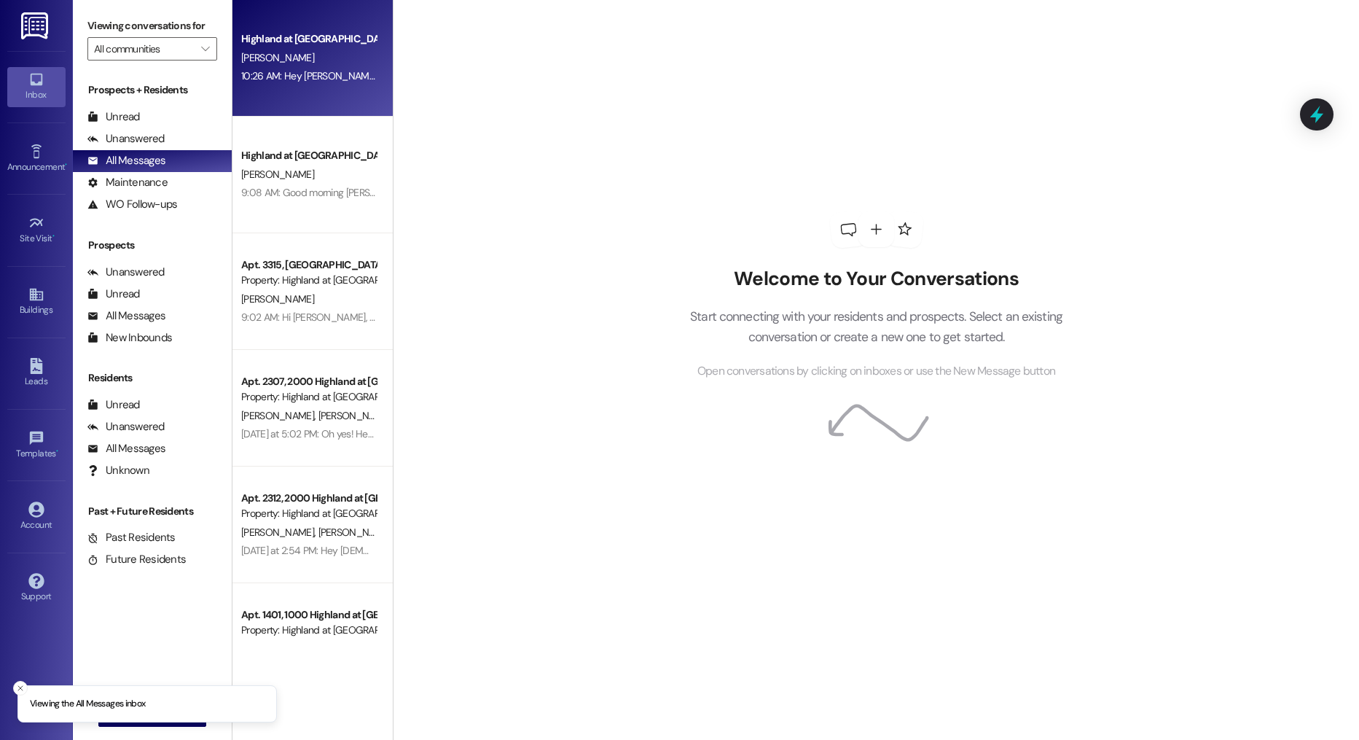
click at [273, 77] on div "10:26 AM: Hey [PERSON_NAME]! The lease is generated for unit #2312, for you and…" at bounding box center [529, 75] width 577 height 13
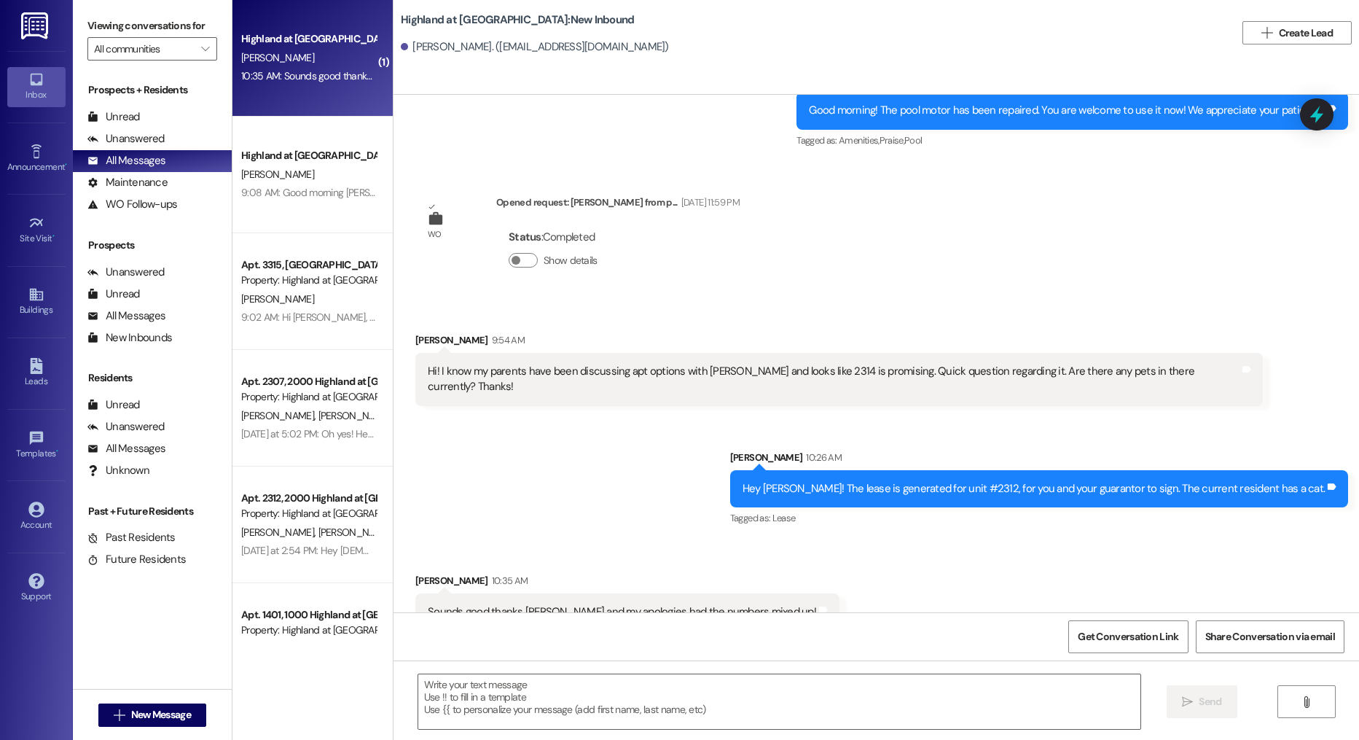
scroll to position [17036, 0]
click at [651, 675] on textarea at bounding box center [779, 701] width 723 height 55
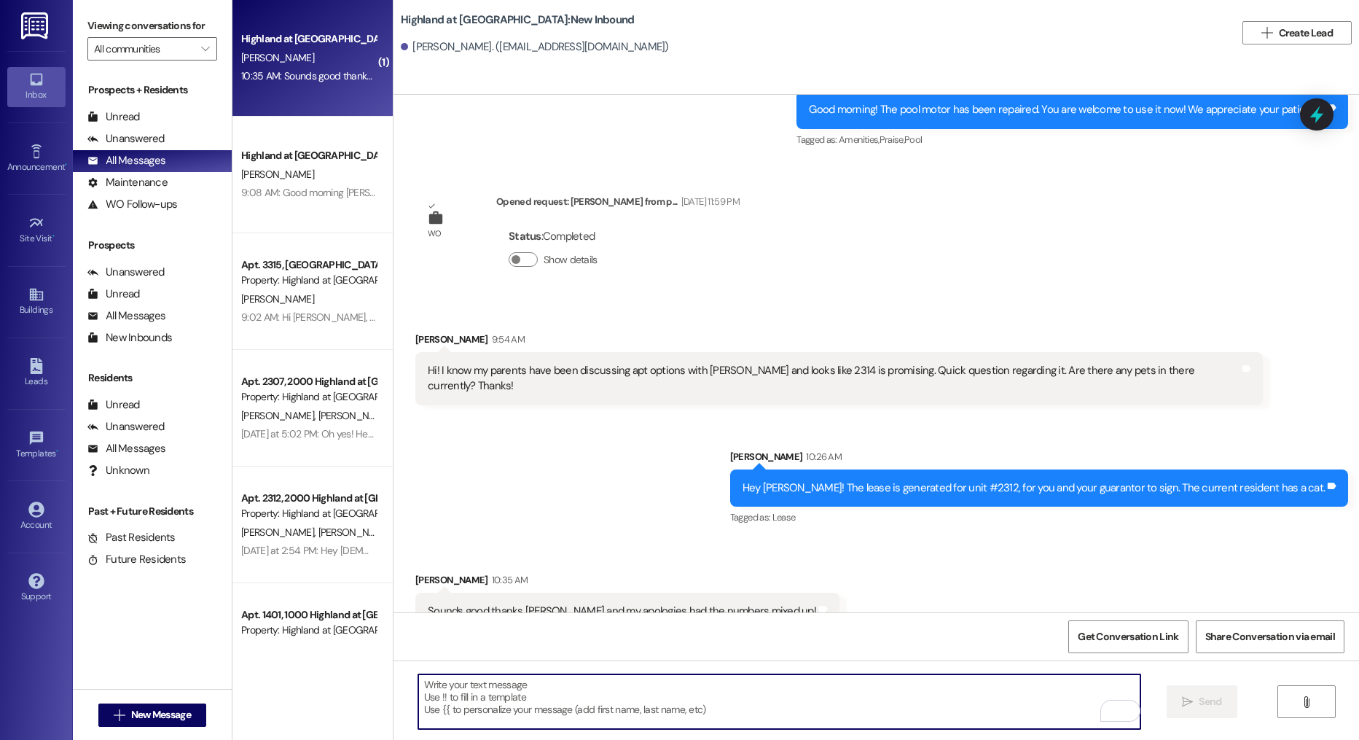
type textarea "B"
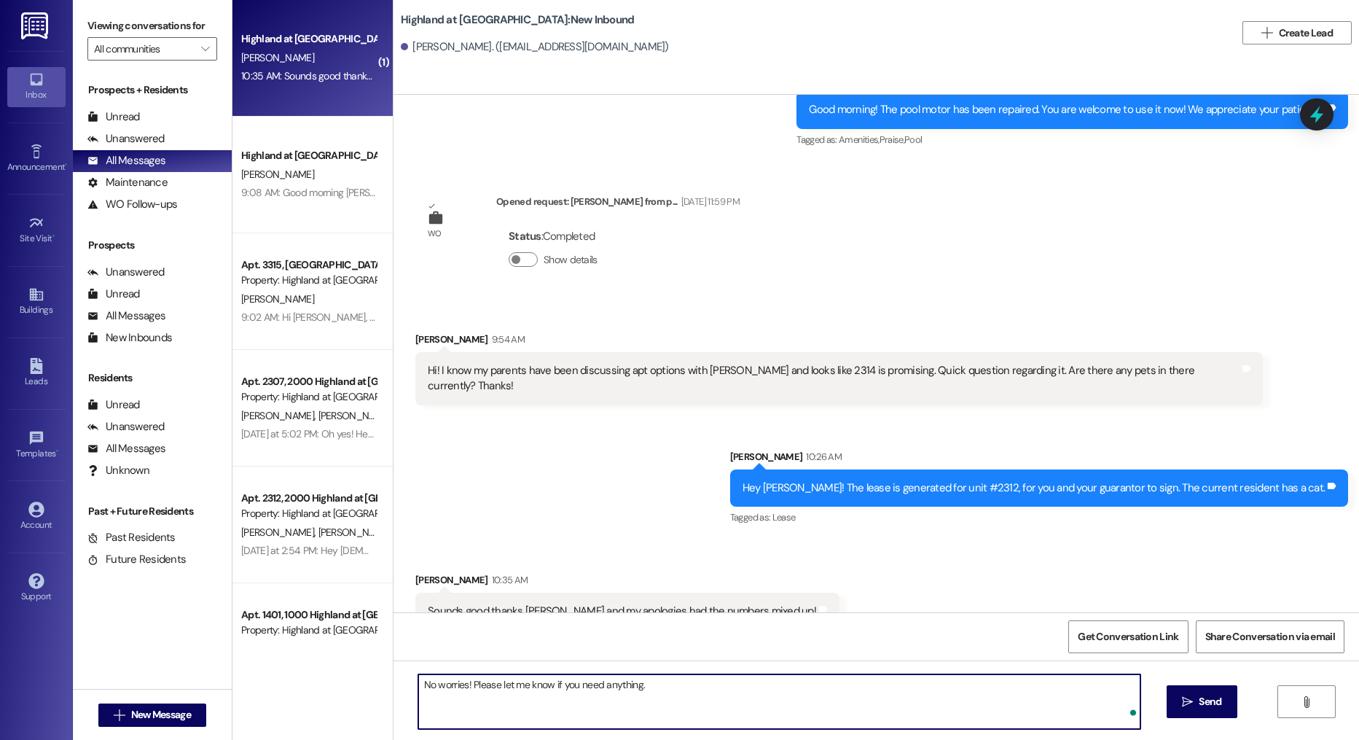
type textarea "No worries! Please let me know if you need anything."
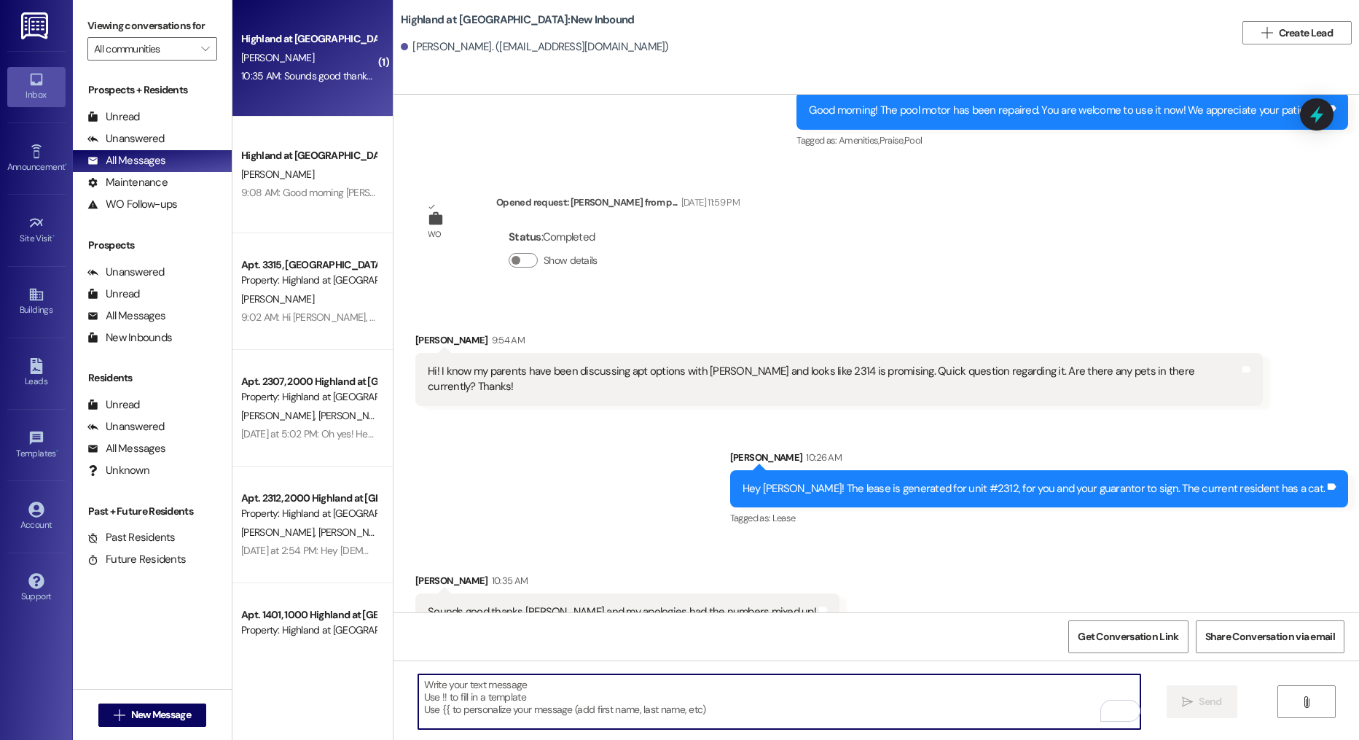
scroll to position [17137, 0]
